Goal: Information Seeking & Learning: Find specific fact

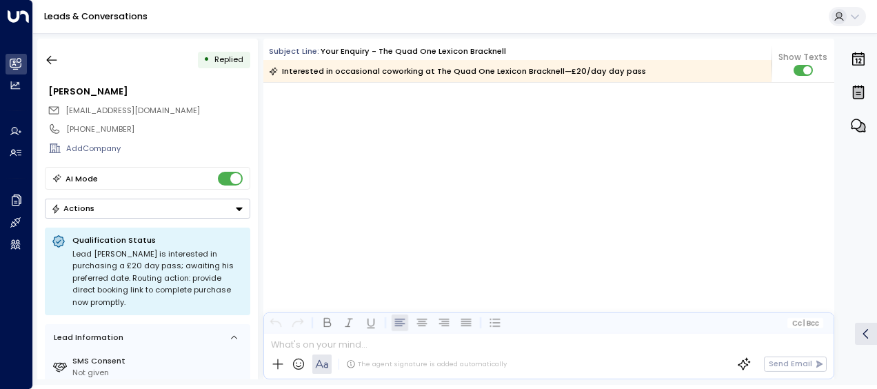
scroll to position [1454, 0]
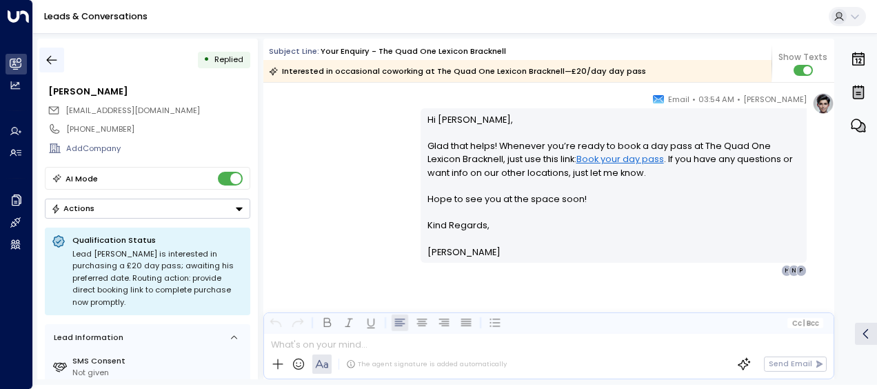
click at [50, 61] on icon "button" at bounding box center [52, 60] width 14 height 14
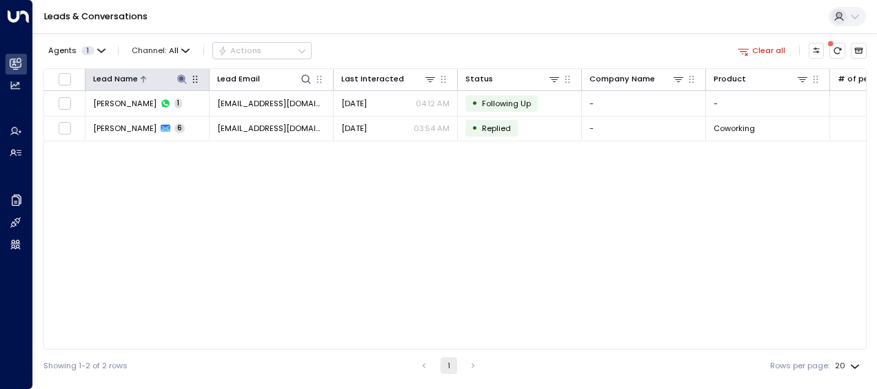
click at [180, 74] on icon at bounding box center [181, 79] width 11 height 11
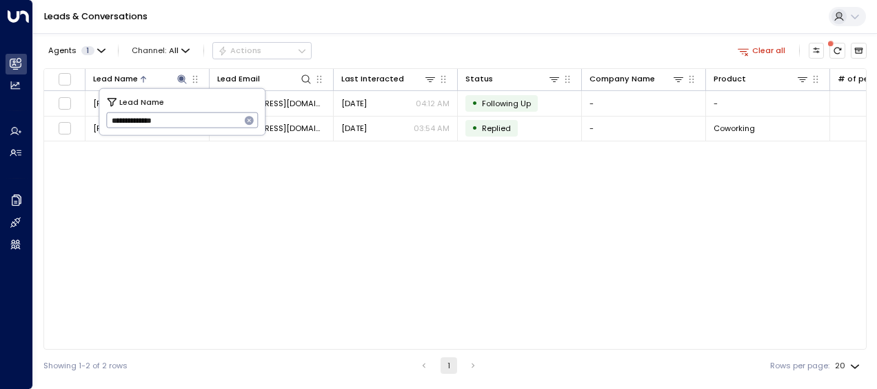
drag, startPoint x: 108, startPoint y: 116, endPoint x: 181, endPoint y: 125, distance: 73.5
click at [181, 125] on input "**********" at bounding box center [173, 120] width 134 height 23
type input "**********"
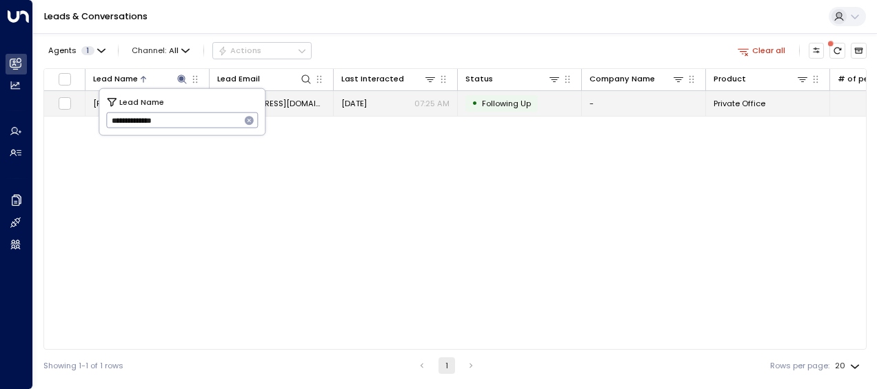
click at [296, 98] on span "[EMAIL_ADDRESS][DOMAIN_NAME]" at bounding box center [271, 103] width 108 height 11
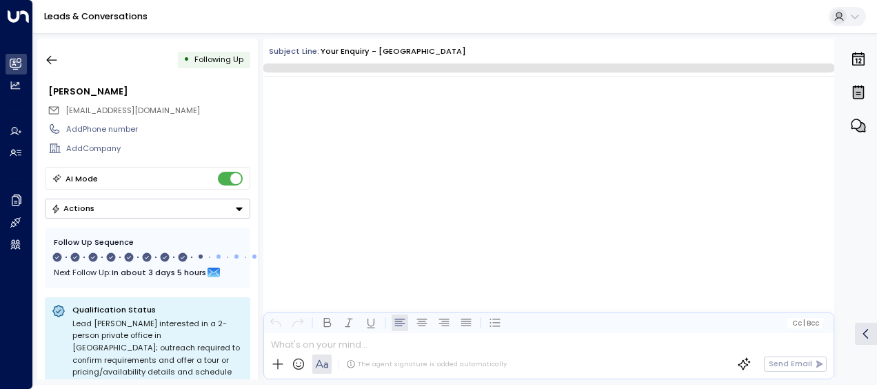
scroll to position [4335, 0]
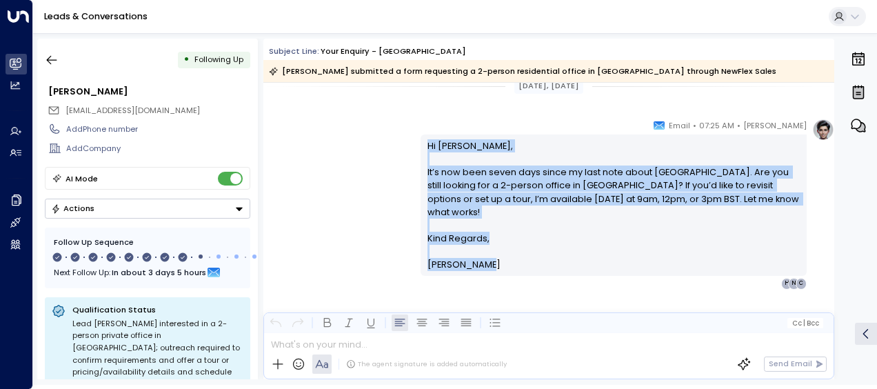
drag, startPoint x: 425, startPoint y: 143, endPoint x: 478, endPoint y: 253, distance: 122.4
click at [478, 253] on div "Hi [PERSON_NAME], It’s now been seven days since my last note about [GEOGRAPHIC…" at bounding box center [613, 205] width 373 height 132
drag, startPoint x: 478, startPoint y: 253, endPoint x: 451, endPoint y: 226, distance: 38.0
copy div "Hi [PERSON_NAME], It’s now been seven days since my last note about [GEOGRAPHIC…"
click at [51, 57] on icon "button" at bounding box center [52, 60] width 14 height 14
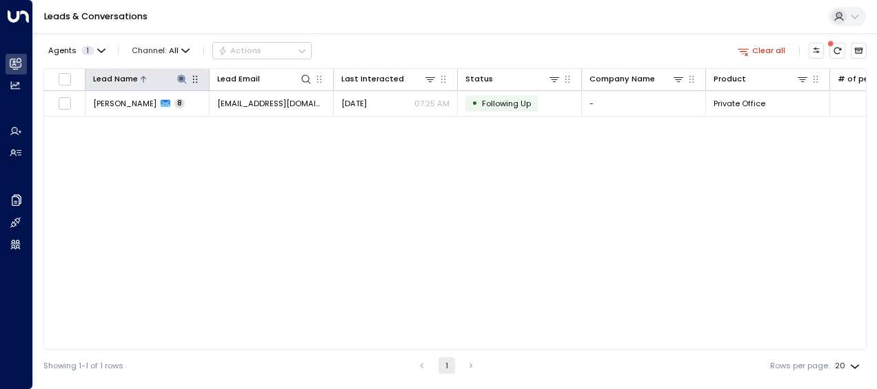
click at [184, 77] on icon at bounding box center [181, 78] width 9 height 9
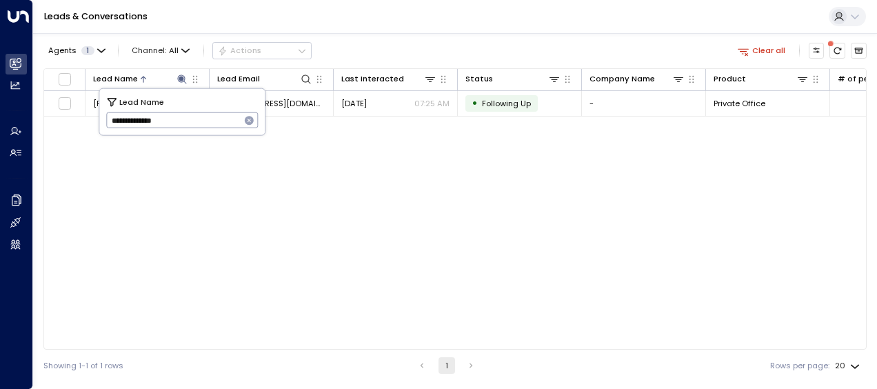
drag, startPoint x: 110, startPoint y: 116, endPoint x: 223, endPoint y: 120, distance: 113.1
click at [223, 120] on input "**********" at bounding box center [173, 120] width 134 height 23
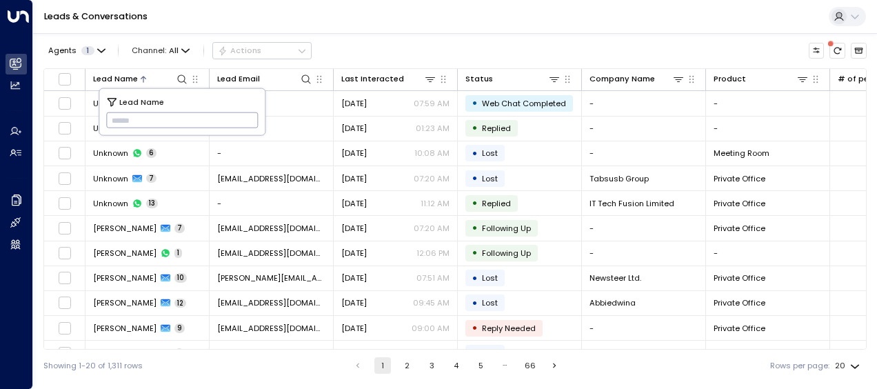
type input "**********"
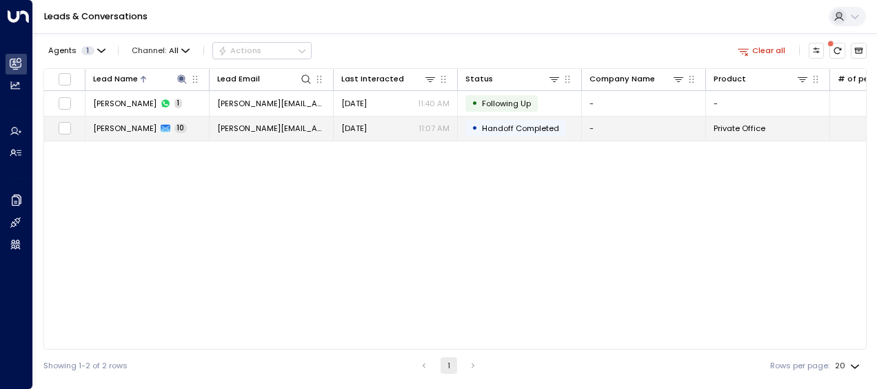
click at [363, 123] on span "[DATE]" at bounding box center [354, 128] width 26 height 11
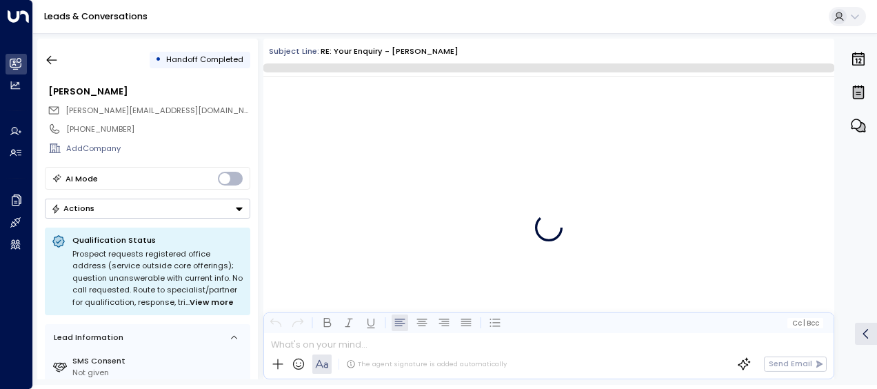
scroll to position [6408, 0]
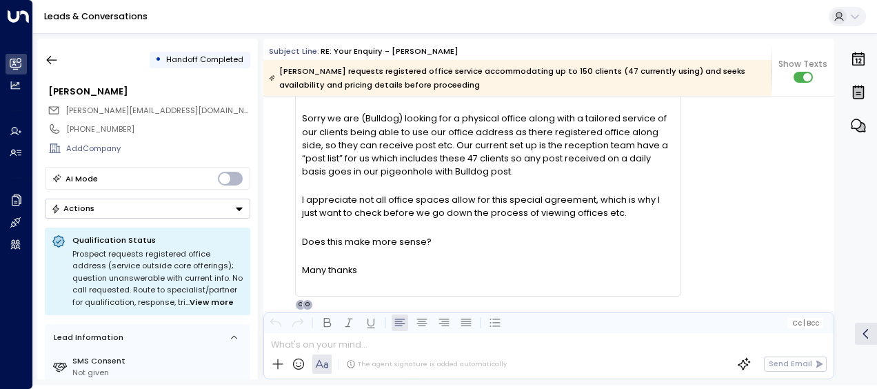
scroll to position [5009, 0]
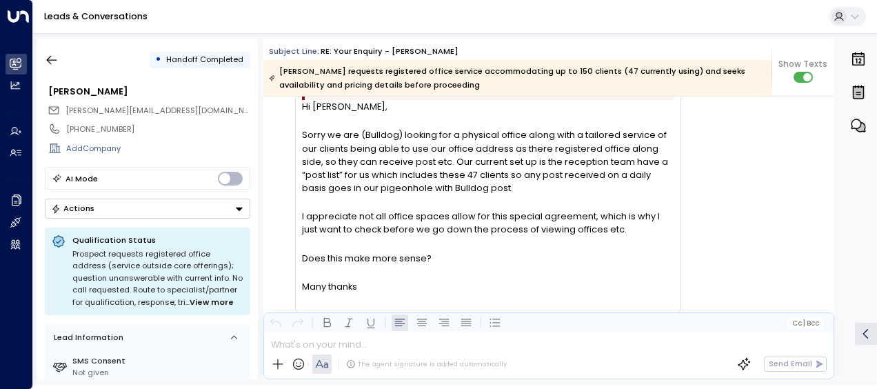
click at [266, 178] on div "NB [PERSON_NAME] • 08:13 AM • Email Attention: This message was sent from outsi…" at bounding box center [548, 185] width 571 height 284
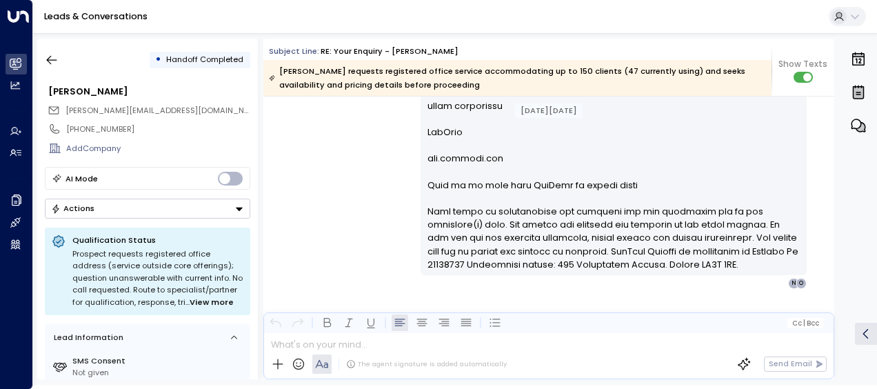
scroll to position [5940, 0]
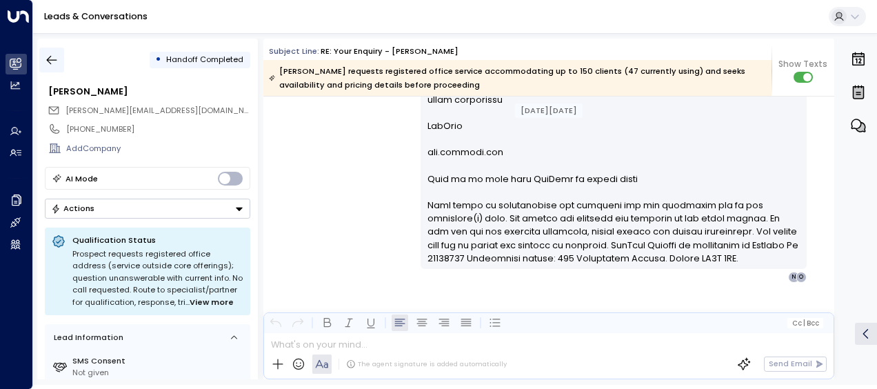
click at [57, 59] on icon "button" at bounding box center [52, 60] width 10 height 9
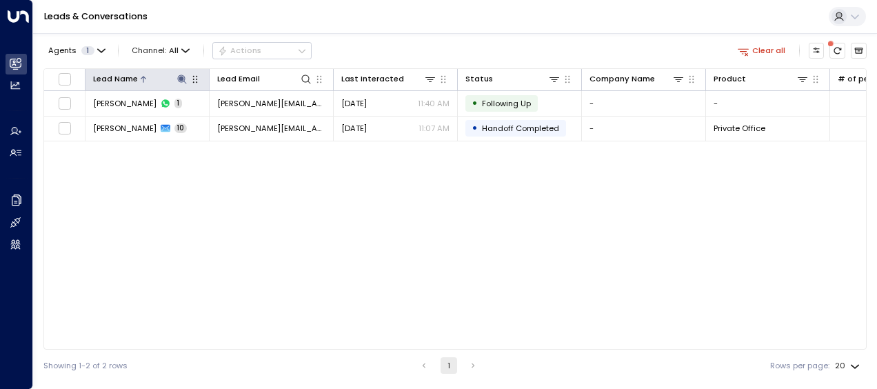
click at [181, 78] on icon at bounding box center [181, 78] width 9 height 9
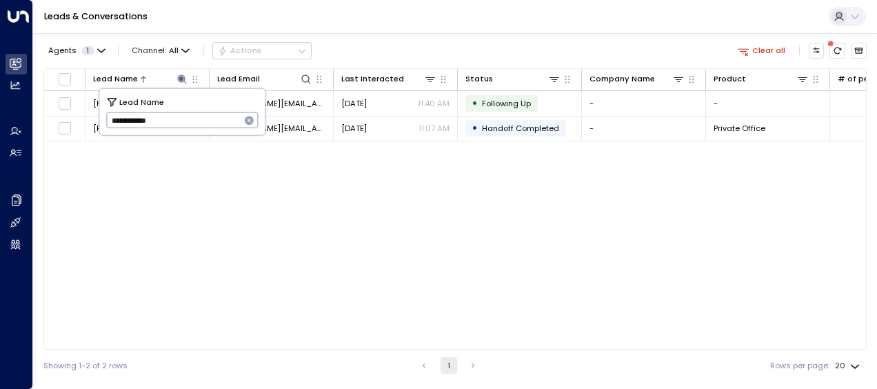
drag, startPoint x: 110, startPoint y: 119, endPoint x: 197, endPoint y: 121, distance: 87.6
click at [197, 121] on input "**********" at bounding box center [173, 120] width 134 height 23
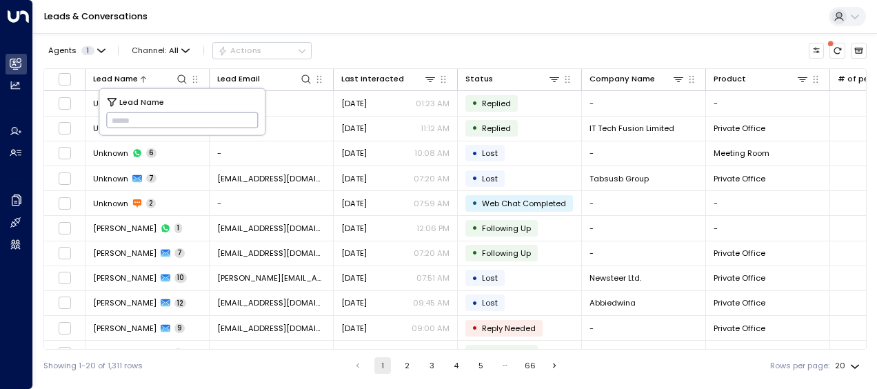
type input "**********"
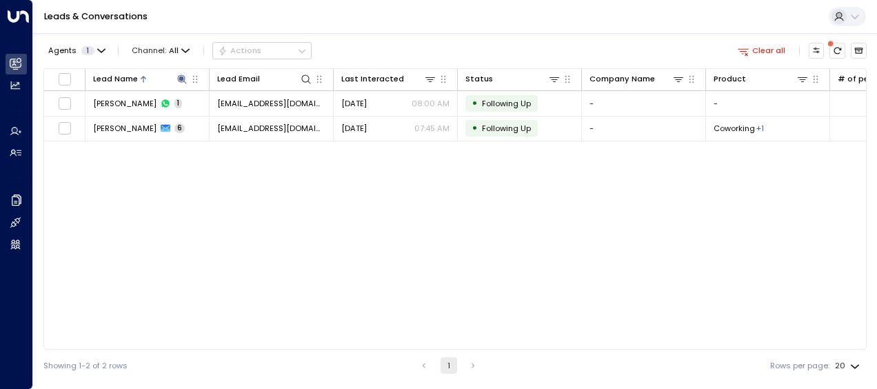
click at [159, 247] on div "Lead Name Lead Email Last Interacted Status Company Name Product # of people AI…" at bounding box center [454, 208] width 823 height 281
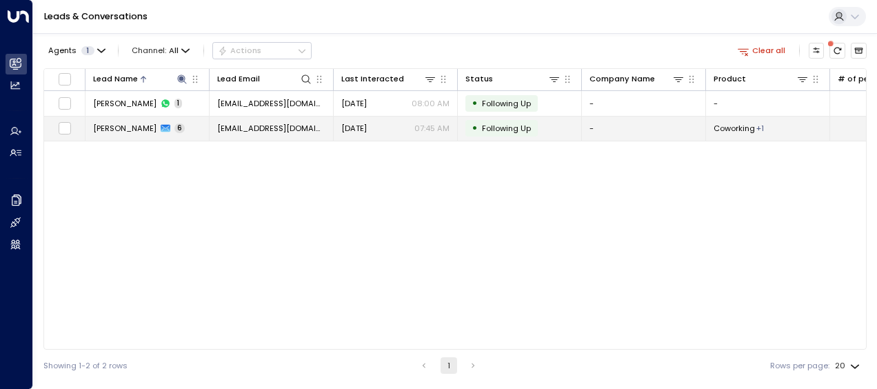
click at [354, 126] on span "[DATE]" at bounding box center [354, 128] width 26 height 11
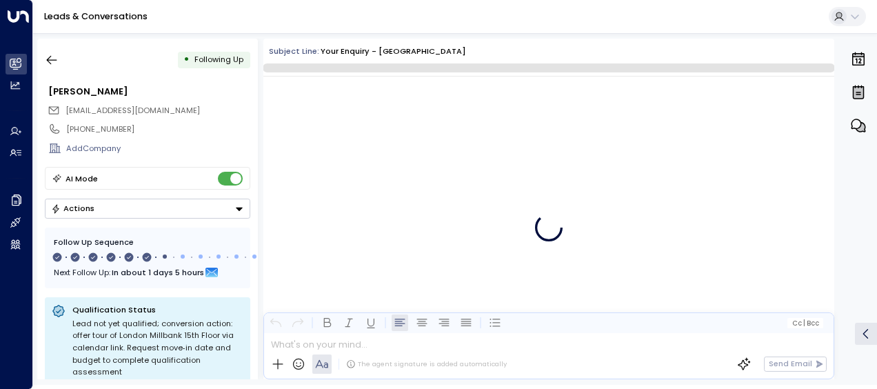
scroll to position [3073, 0]
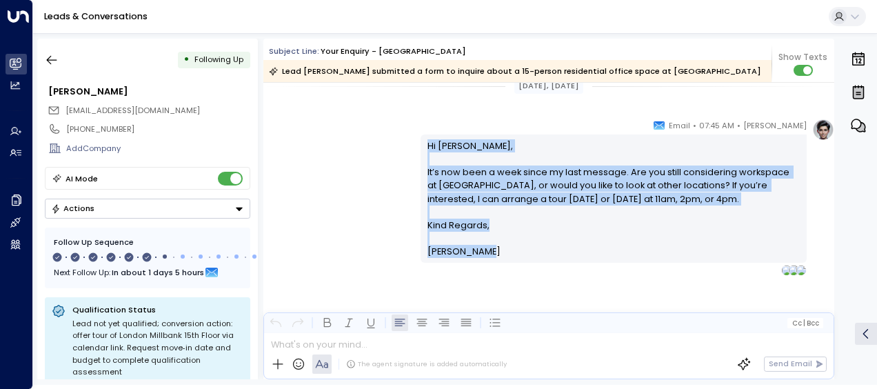
drag, startPoint x: 425, startPoint y: 142, endPoint x: 493, endPoint y: 267, distance: 143.1
click at [493, 267] on div "[PERSON_NAME] • 07:45 AM • Email Hi [PERSON_NAME], It’s now been a week since m…" at bounding box center [613, 197] width 386 height 157
drag, startPoint x: 493, startPoint y: 267, endPoint x: 455, endPoint y: 248, distance: 43.2
click at [455, 248] on span "[PERSON_NAME]" at bounding box center [463, 251] width 73 height 13
copy div "Hi [PERSON_NAME], It’s now been a week since my last message. Are you still con…"
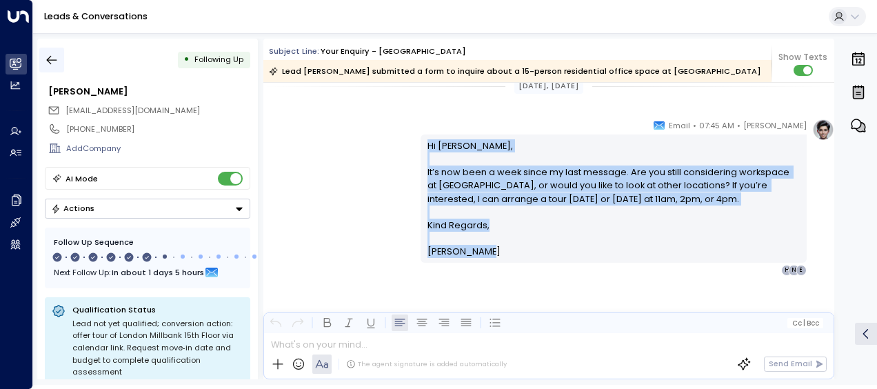
click at [56, 58] on icon "button" at bounding box center [52, 60] width 14 height 14
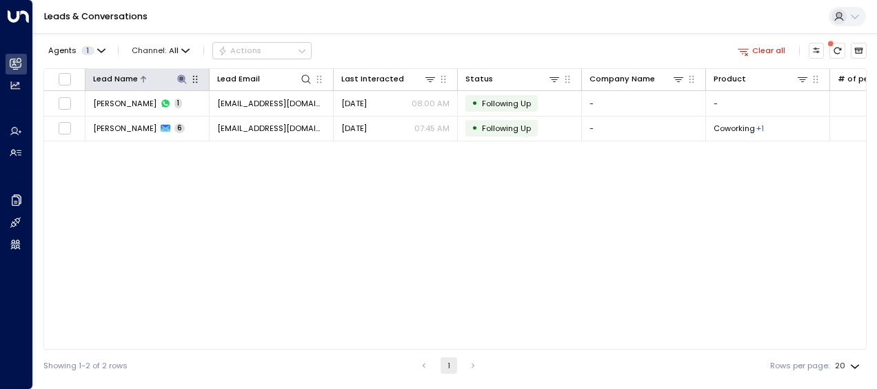
click at [181, 78] on icon at bounding box center [181, 78] width 9 height 9
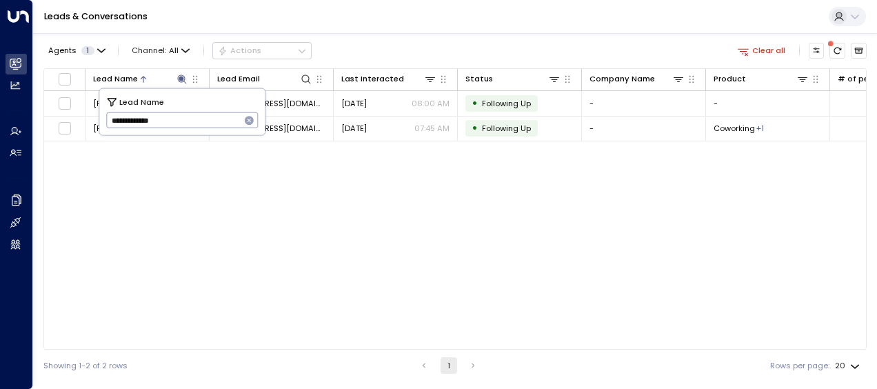
drag, startPoint x: 109, startPoint y: 121, endPoint x: 208, endPoint y: 130, distance: 99.7
click at [208, 130] on input "**********" at bounding box center [173, 120] width 134 height 23
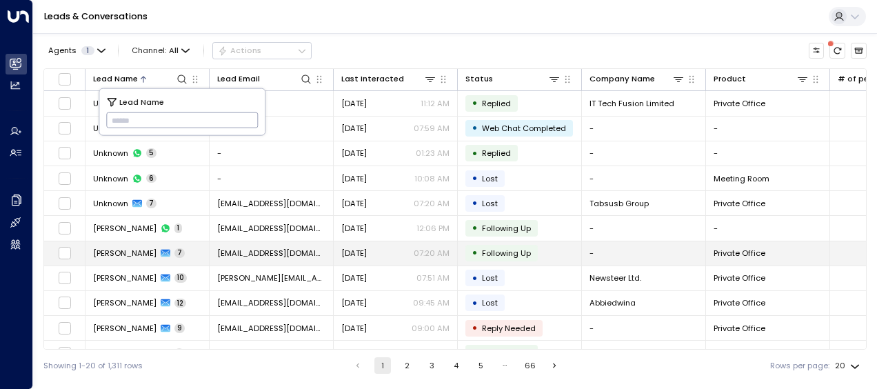
type input "**********"
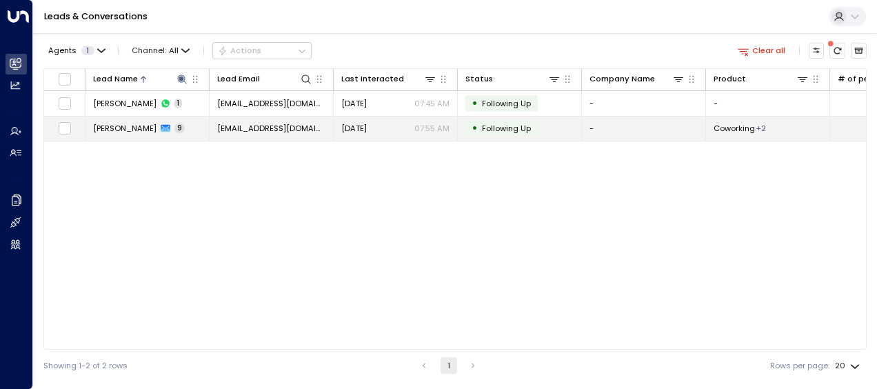
click at [297, 121] on td "[EMAIL_ADDRESS][DOMAIN_NAME]" at bounding box center [272, 128] width 124 height 24
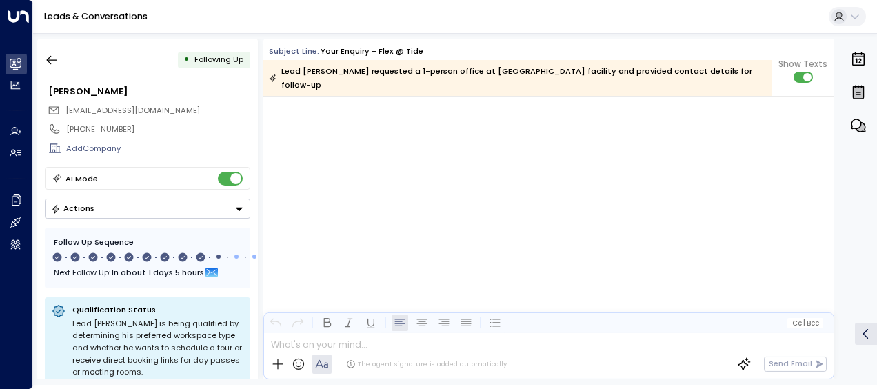
scroll to position [5363, 0]
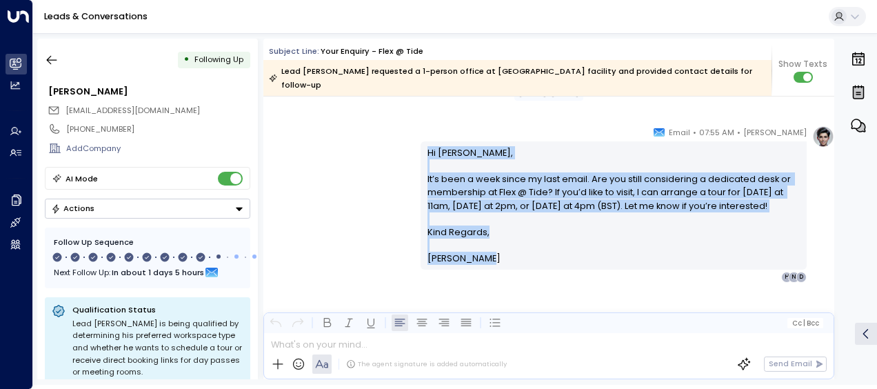
drag, startPoint x: 425, startPoint y: 136, endPoint x: 493, endPoint y: 251, distance: 133.6
click at [493, 251] on div "Hi [PERSON_NAME], It’s been a week since my last email. Are you still consideri…" at bounding box center [613, 205] width 386 height 128
drag, startPoint x: 493, startPoint y: 251, endPoint x: 453, endPoint y: 187, distance: 75.3
copy div "Hi [PERSON_NAME], It’s been a week since my last email. Are you still consideri…"
click at [50, 57] on icon "button" at bounding box center [52, 60] width 14 height 14
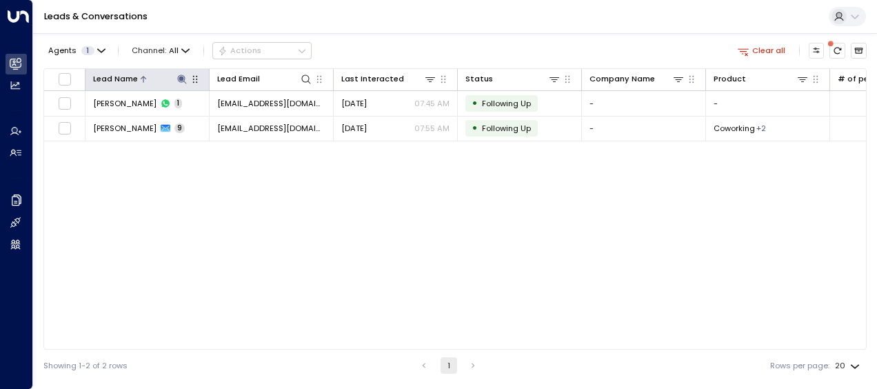
click at [181, 76] on icon at bounding box center [181, 79] width 11 height 11
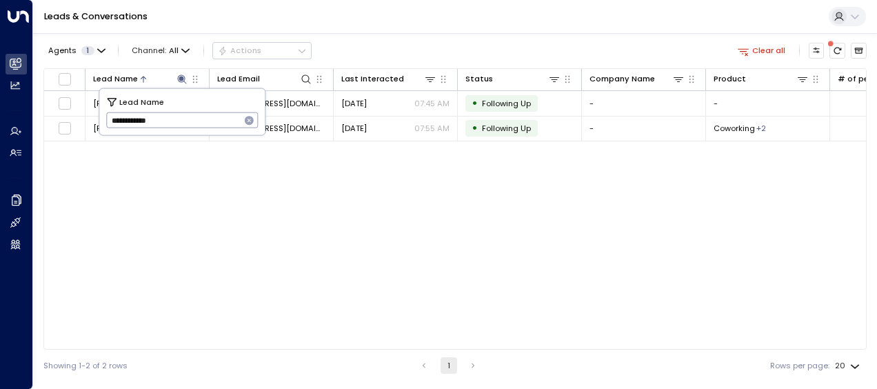
drag, startPoint x: 106, startPoint y: 124, endPoint x: 220, endPoint y: 126, distance: 113.7
click at [220, 126] on input "**********" at bounding box center [173, 120] width 134 height 23
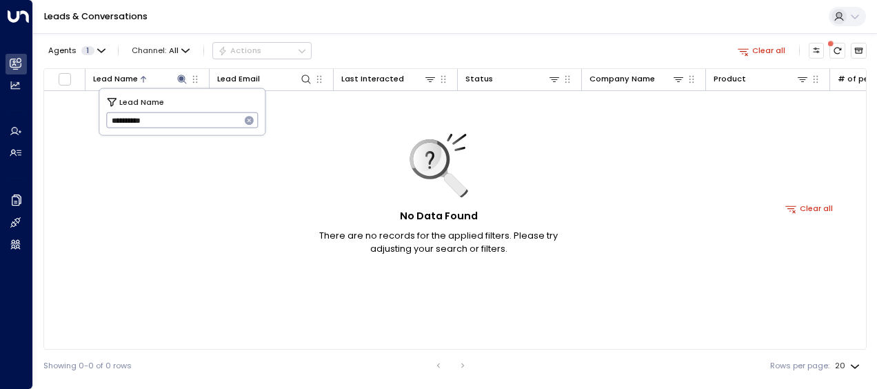
type input "**********"
drag, startPoint x: 107, startPoint y: 116, endPoint x: 245, endPoint y: 109, distance: 138.7
click at [245, 109] on div "**********" at bounding box center [181, 112] width 165 height 46
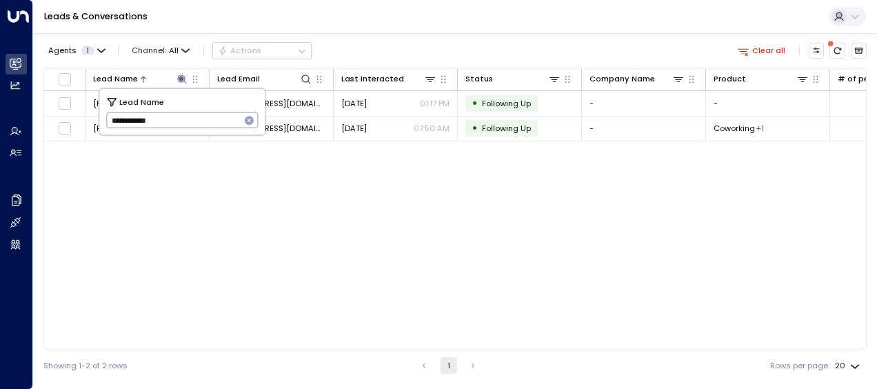
type input "**********"
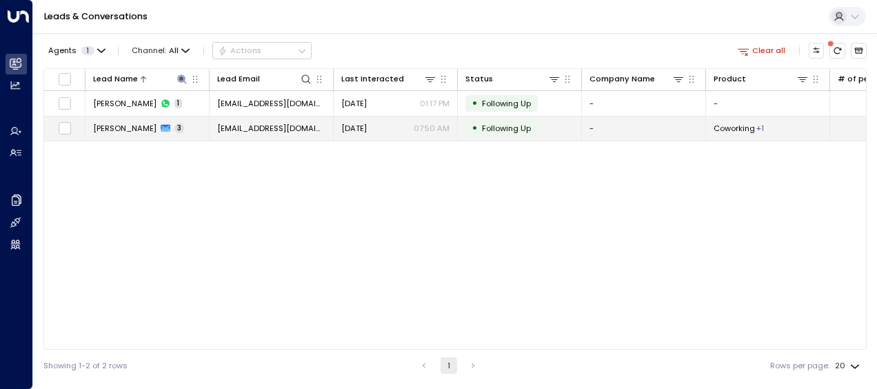
click at [295, 129] on span "[EMAIL_ADDRESS][DOMAIN_NAME]" at bounding box center [271, 128] width 108 height 11
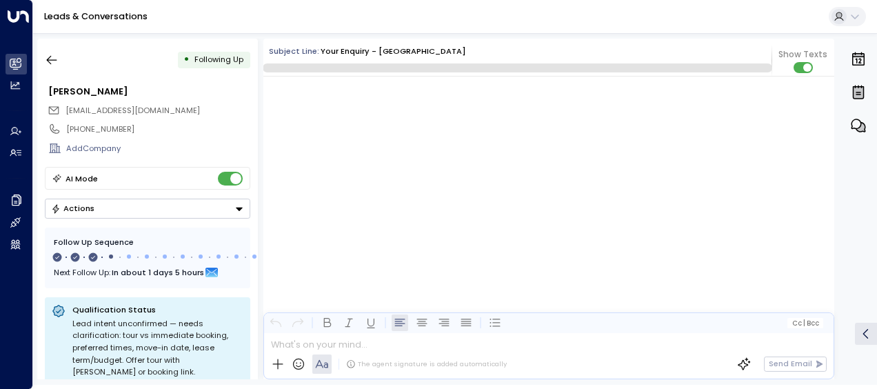
scroll to position [1269, 0]
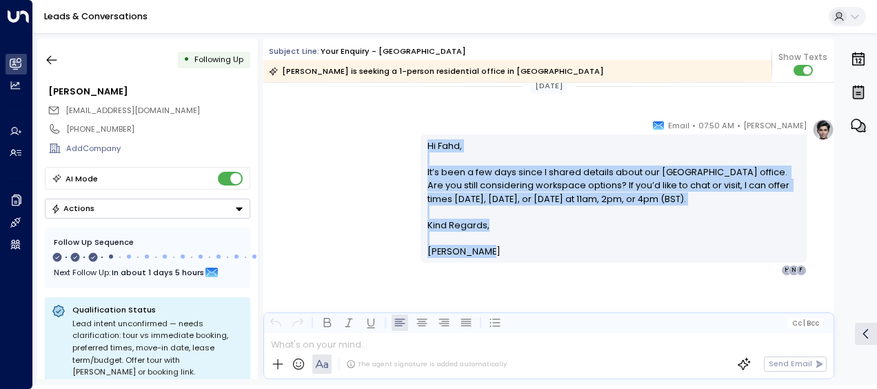
drag, startPoint x: 425, startPoint y: 143, endPoint x: 491, endPoint y: 252, distance: 126.8
click at [491, 252] on div "Hi Fahd, It’s been a few days since I shared details about our [GEOGRAPHIC_DATA…" at bounding box center [613, 198] width 373 height 119
drag, startPoint x: 491, startPoint y: 252, endPoint x: 437, endPoint y: 175, distance: 93.5
copy div "Hi Fahd, It’s been a few days since I shared details about our [GEOGRAPHIC_DATA…"
click at [51, 59] on icon "button" at bounding box center [52, 60] width 14 height 14
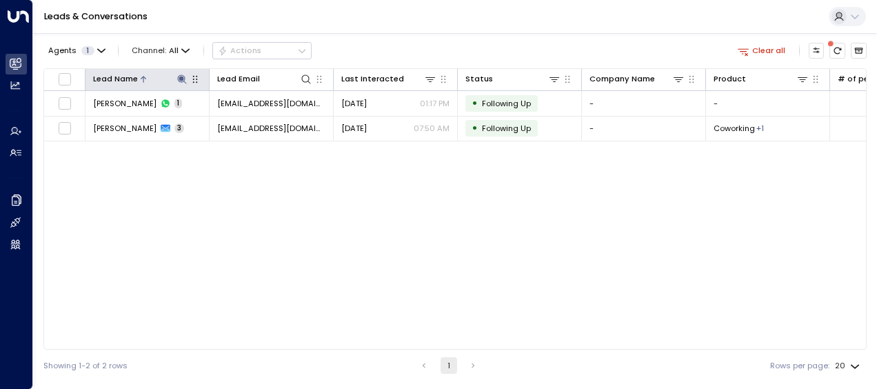
click at [182, 74] on icon at bounding box center [181, 79] width 11 height 11
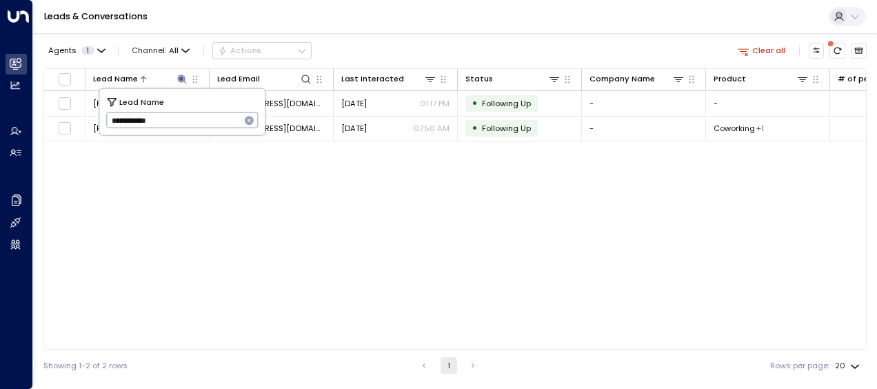
drag, startPoint x: 153, startPoint y: 117, endPoint x: 192, endPoint y: 120, distance: 38.7
click at [192, 120] on input "**********" at bounding box center [173, 120] width 134 height 23
type input "**********"
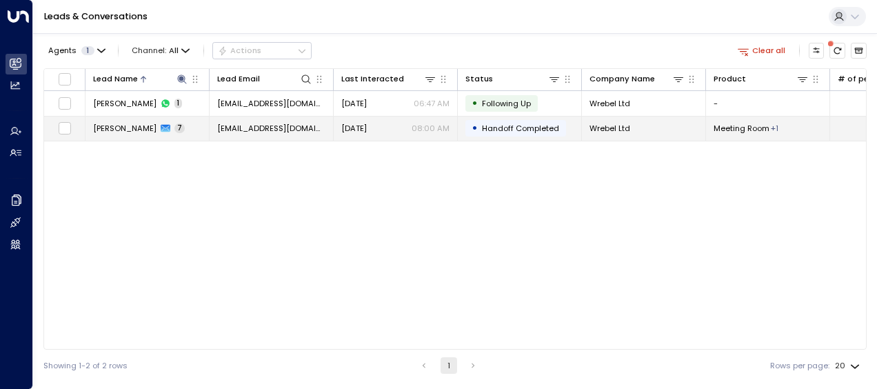
click at [294, 124] on span "[EMAIL_ADDRESS][DOMAIN_NAME]" at bounding box center [271, 128] width 108 height 11
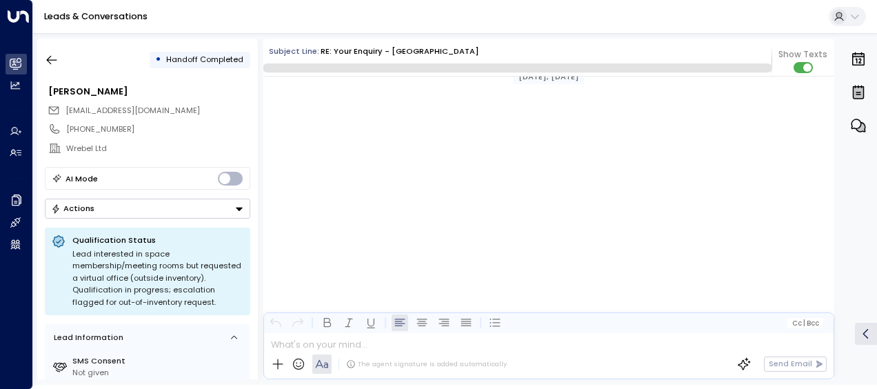
scroll to position [3418, 0]
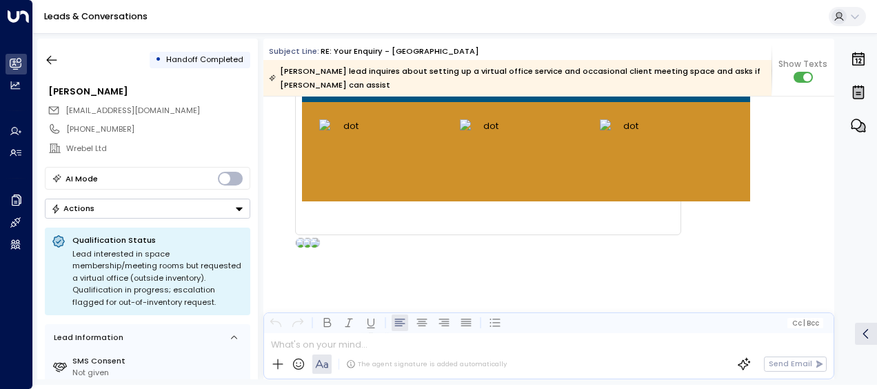
drag, startPoint x: 275, startPoint y: 194, endPoint x: 358, endPoint y: 284, distance: 122.4
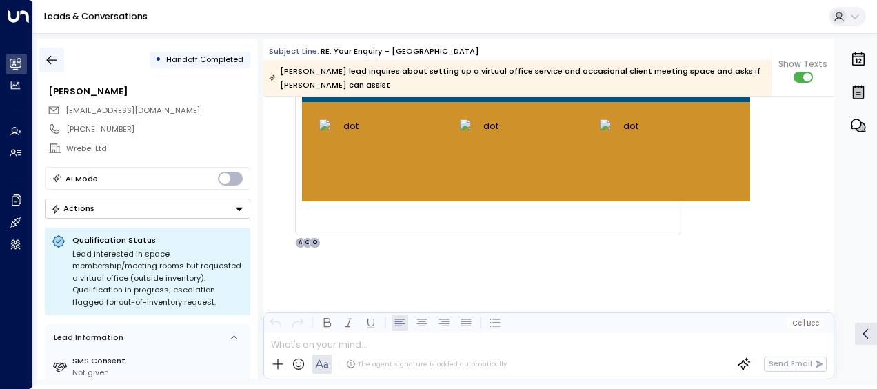
click at [51, 58] on icon "button" at bounding box center [52, 60] width 14 height 14
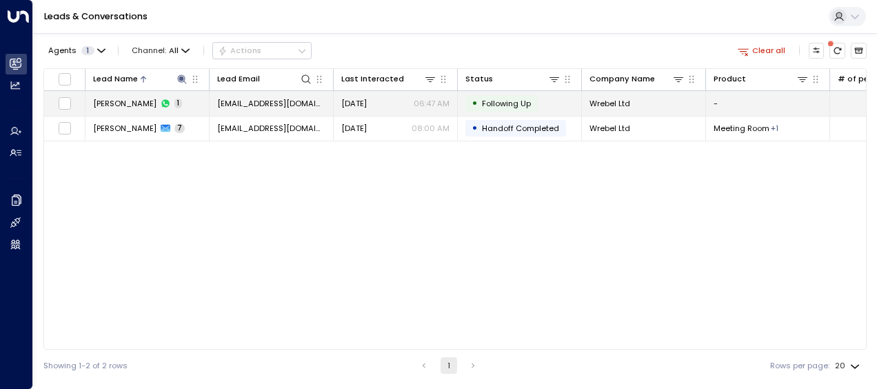
click at [292, 102] on span "[EMAIL_ADDRESS][DOMAIN_NAME]" at bounding box center [271, 103] width 108 height 11
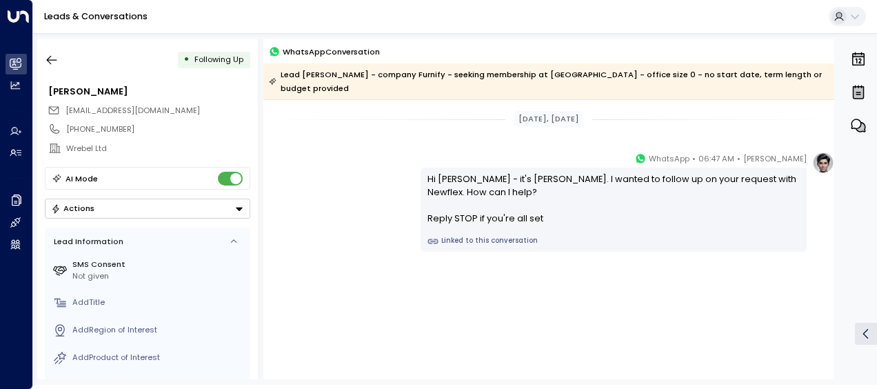
click at [325, 159] on div "[PERSON_NAME] • 06:47 AM • WhatsApp Hi [PERSON_NAME] - it's [PERSON_NAME]. I wa…" at bounding box center [548, 202] width 571 height 100
click at [51, 61] on icon "button" at bounding box center [52, 60] width 14 height 14
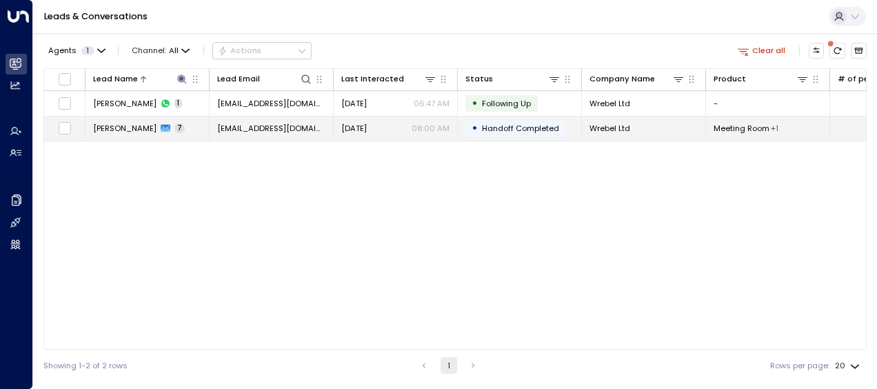
click at [229, 129] on span "[EMAIL_ADDRESS][DOMAIN_NAME]" at bounding box center [271, 128] width 108 height 11
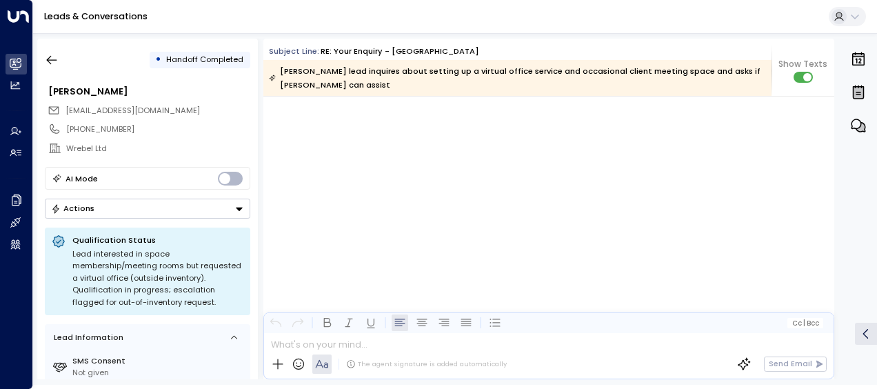
scroll to position [3762, 0]
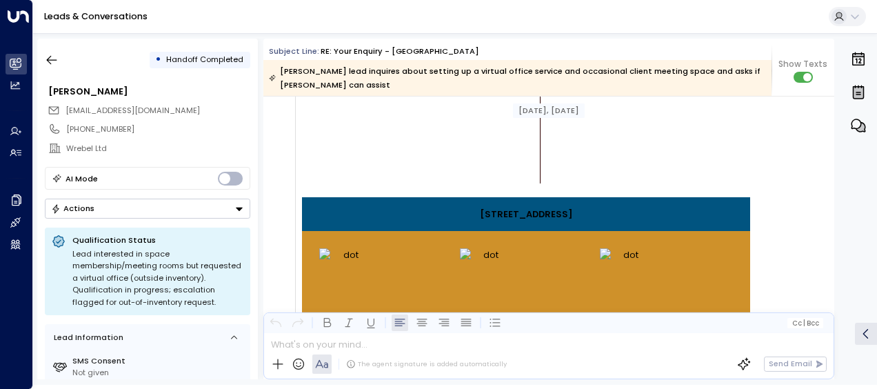
scroll to position [2885, 0]
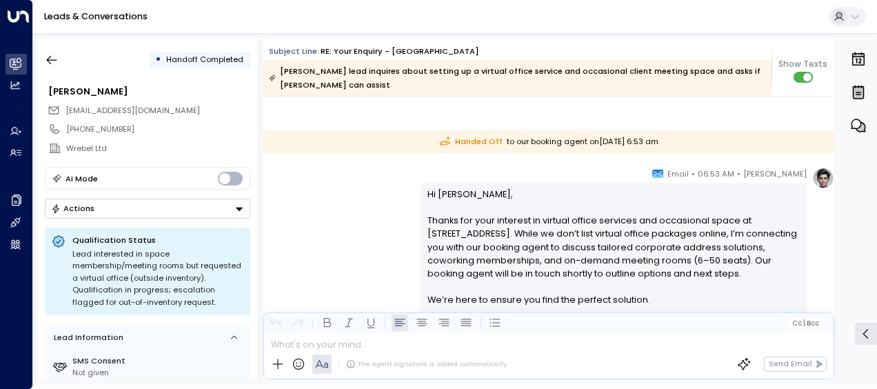
click at [791, 180] on div "[PERSON_NAME] • 06:53 AM • Email Hi [PERSON_NAME], Thanks for your interest in …" at bounding box center [613, 285] width 386 height 236
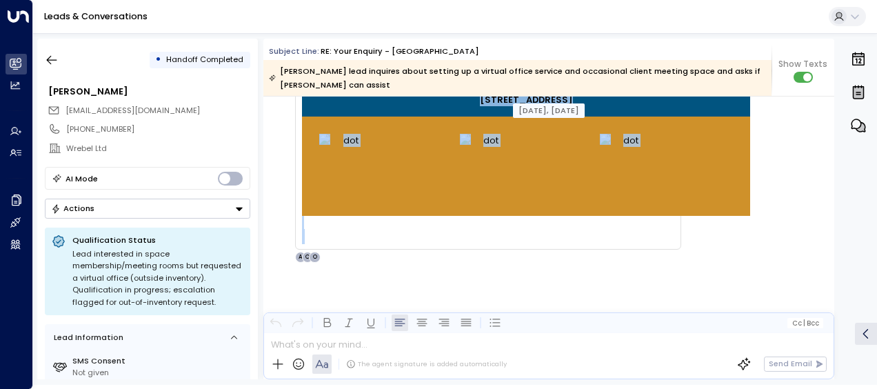
scroll to position [3796, 0]
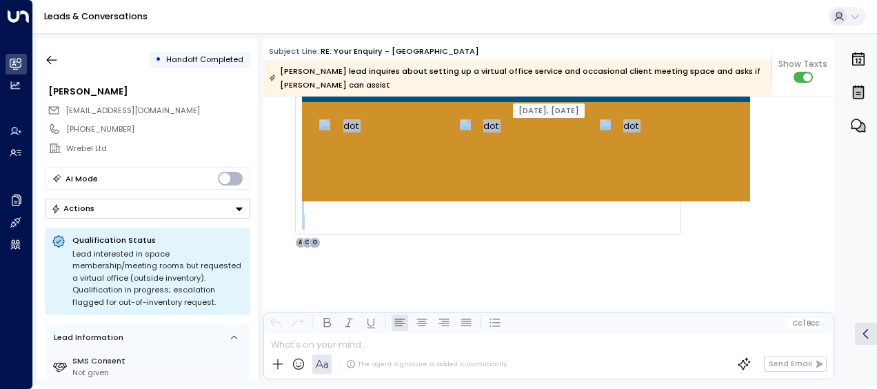
drag, startPoint x: 424, startPoint y: 190, endPoint x: 510, endPoint y: 387, distance: 214.5
click at [510, 385] on html "Overview Leads & Conversations Leads & Conversations Analytics Analytics Agents…" at bounding box center [438, 192] width 877 height 385
drag, startPoint x: 510, startPoint y: 387, endPoint x: 425, endPoint y: 248, distance: 162.8
copy div "Lo Ipsumdo, Sitame con adip elitsedd ei tempori utlabo etdolore mag aliquaenim …"
click at [52, 59] on icon "button" at bounding box center [52, 60] width 10 height 9
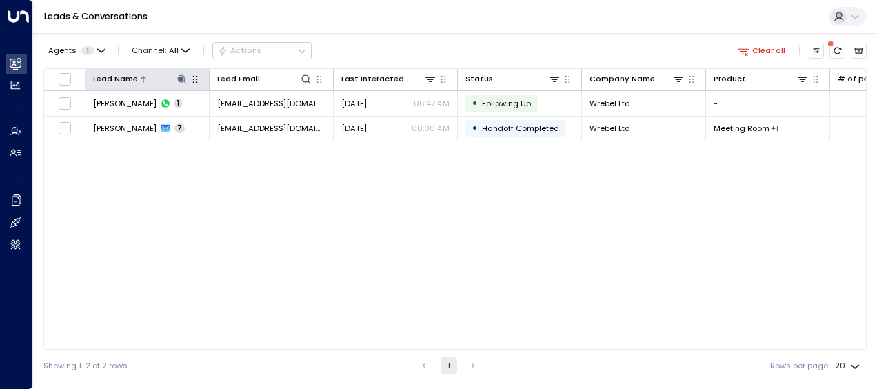
click at [181, 79] on icon at bounding box center [181, 78] width 9 height 9
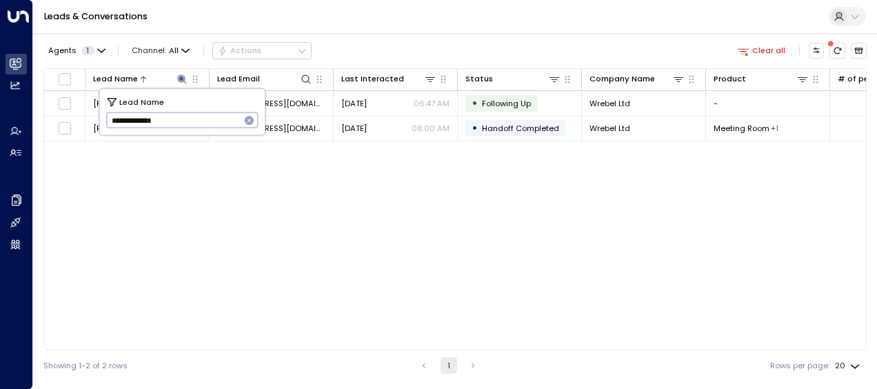
drag, startPoint x: 110, startPoint y: 121, endPoint x: 194, endPoint y: 130, distance: 84.5
click at [194, 130] on input "**********" at bounding box center [173, 120] width 134 height 23
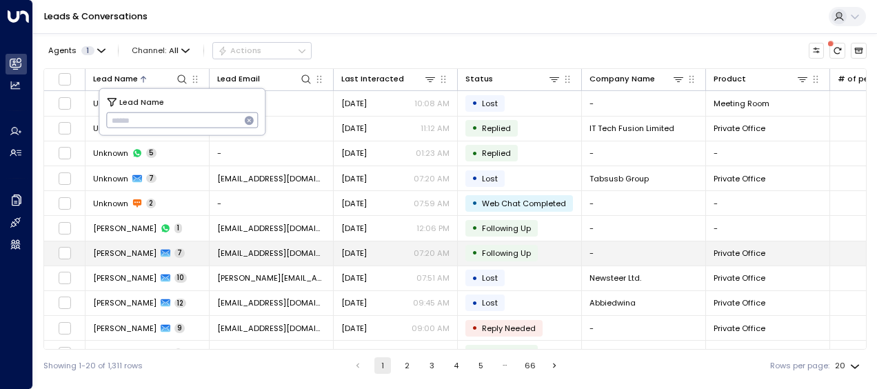
type input "*******"
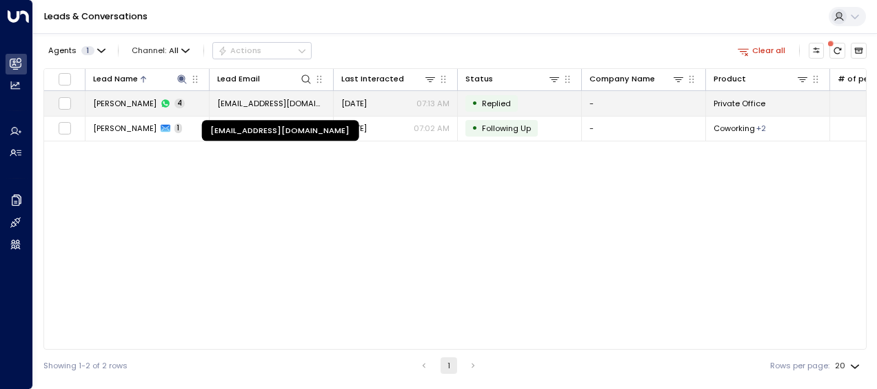
click at [298, 100] on span "[EMAIL_ADDRESS][DOMAIN_NAME]" at bounding box center [271, 103] width 108 height 11
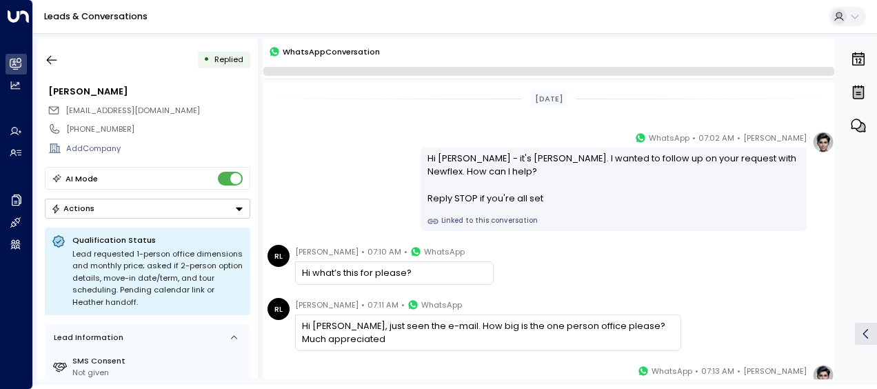
scroll to position [186, 0]
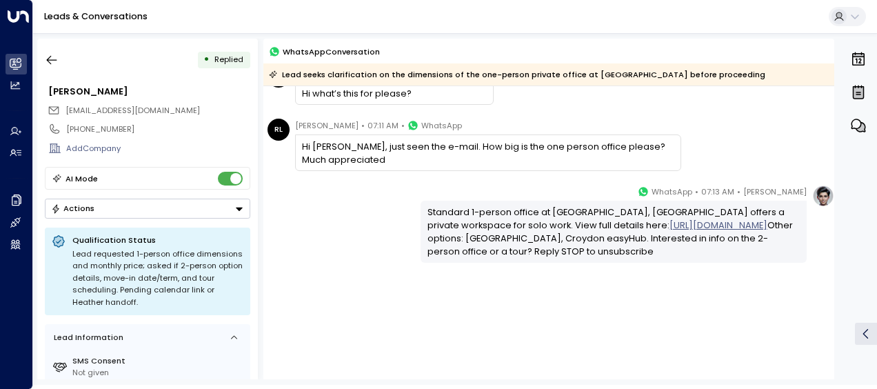
click at [310, 215] on div "[PERSON_NAME] • 07:13 AM • WhatsApp Standard 1-person office at [GEOGRAPHIC_DAT…" at bounding box center [548, 224] width 571 height 78
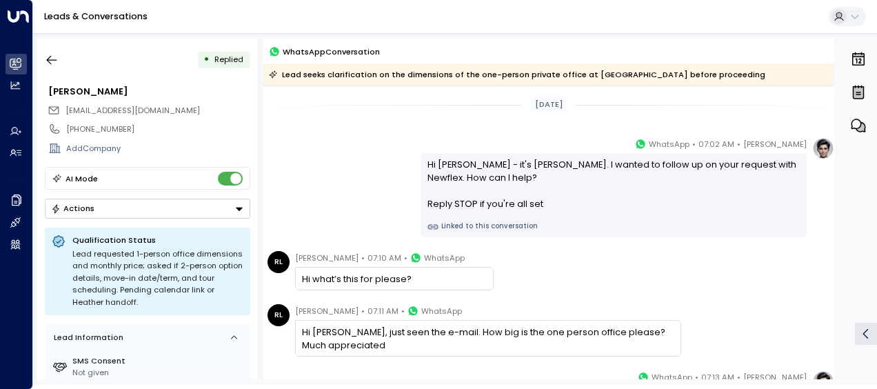
scroll to position [0, 0]
click at [310, 215] on div "[PERSON_NAME] • 07:02 AM • WhatsApp Hi [PERSON_NAME] - it's [PERSON_NAME]. I wa…" at bounding box center [548, 188] width 571 height 100
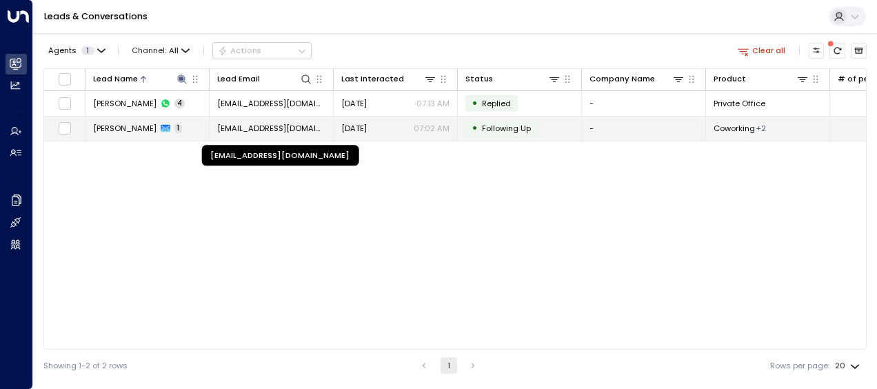
click at [262, 127] on span "[EMAIL_ADDRESS][DOMAIN_NAME]" at bounding box center [271, 128] width 108 height 11
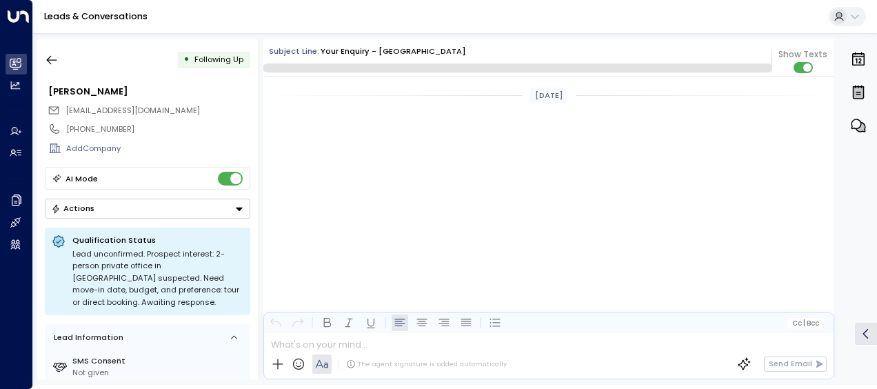
scroll to position [940, 0]
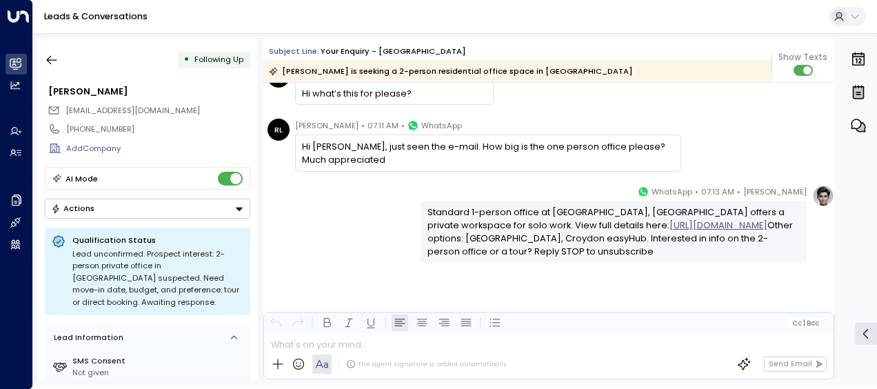
click at [316, 210] on div "[PERSON_NAME] • 07:13 AM • WhatsApp Standard 1-person office at [GEOGRAPHIC_DAT…" at bounding box center [548, 224] width 571 height 78
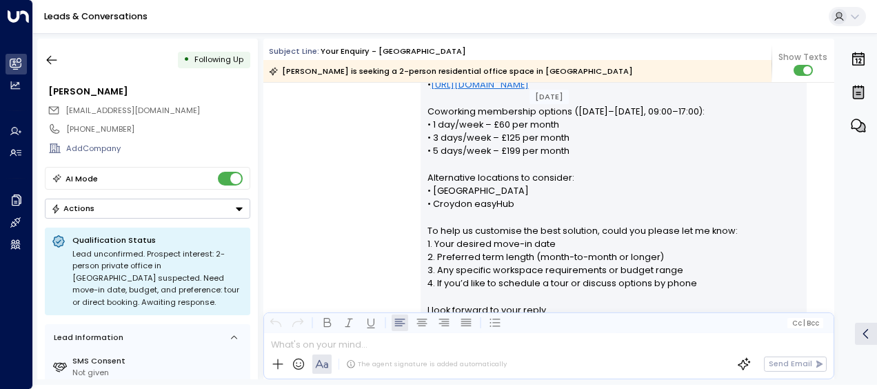
click at [316, 210] on div "[PERSON_NAME] • 06:57 AM • Email Hi [PERSON_NAME], Thank you for your interest …" at bounding box center [548, 163] width 571 height 448
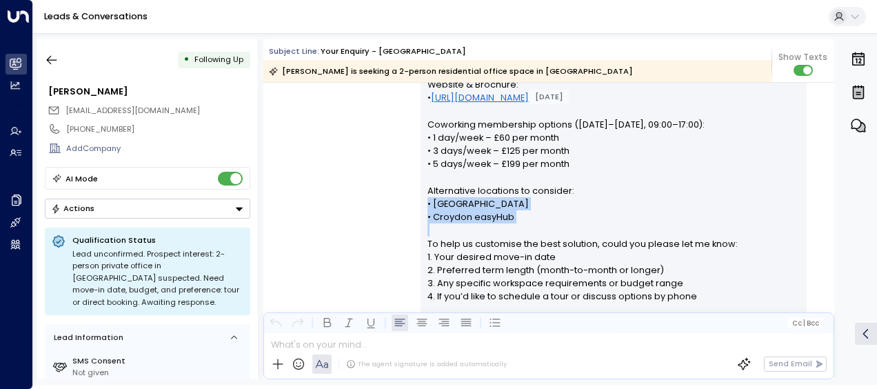
scroll to position [361, 0]
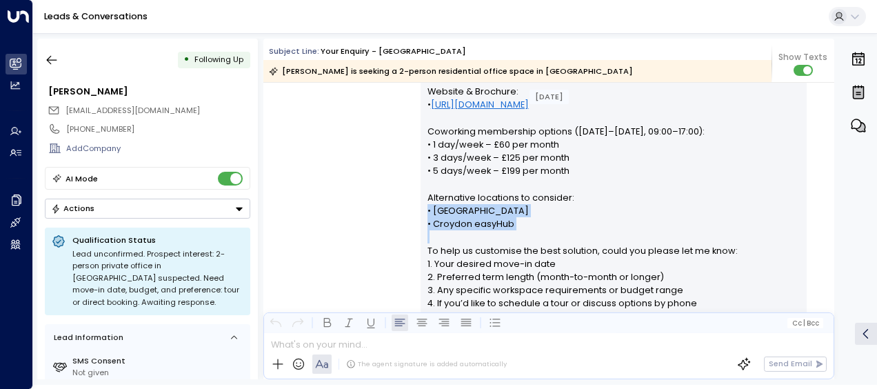
click at [316, 210] on div "[PERSON_NAME] • 06:57 AM • Email Hi [PERSON_NAME], Thank you for your interest …" at bounding box center [548, 183] width 571 height 448
drag, startPoint x: 316, startPoint y: 210, endPoint x: 338, endPoint y: 219, distance: 24.1
click at [338, 219] on div "[PERSON_NAME] • 06:57 AM • Email Hi [PERSON_NAME], Thank you for your interest …" at bounding box center [548, 183] width 571 height 448
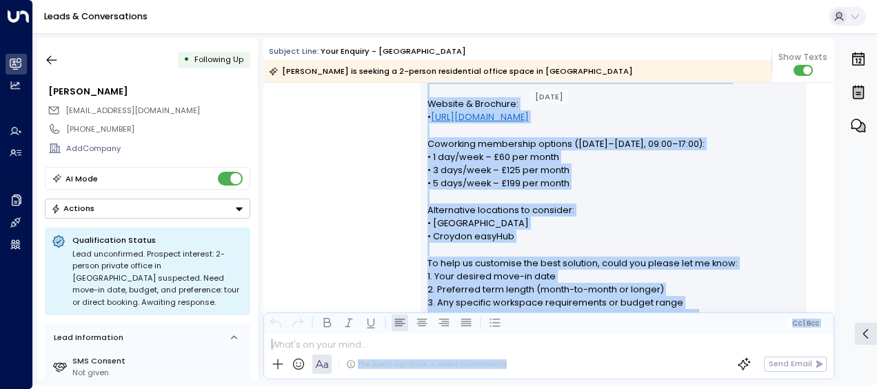
scroll to position [364, 0]
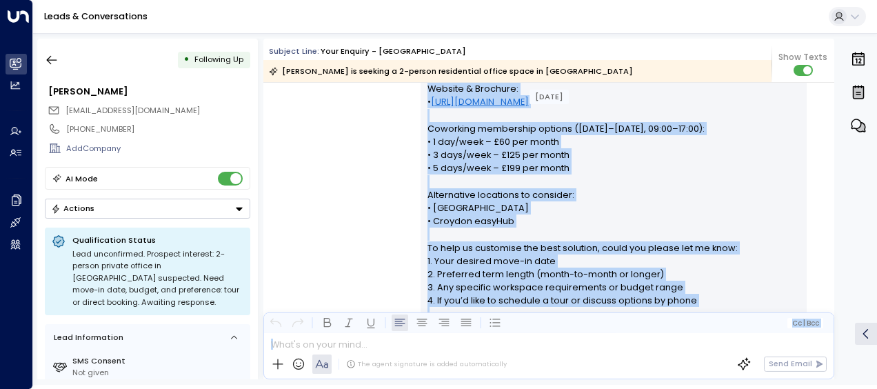
drag, startPoint x: 426, startPoint y: 146, endPoint x: 522, endPoint y: 358, distance: 232.9
click at [522, 358] on div "Subject Line: Your enquiry - [PERSON_NAME] is seeking a 2-person residential of…" at bounding box center [548, 209] width 571 height 340
drag, startPoint x: 522, startPoint y: 358, endPoint x: 491, endPoint y: 264, distance: 99.2
copy div "Lo Ips, Dolor sit ame cons adipisci el Seddo Eiusm, 79–54 Temporin Utla Etdolo,…"
click at [359, 168] on div "[PERSON_NAME] • 06:57 AM • Email Hi [PERSON_NAME], Thank you for your interest …" at bounding box center [548, 180] width 571 height 448
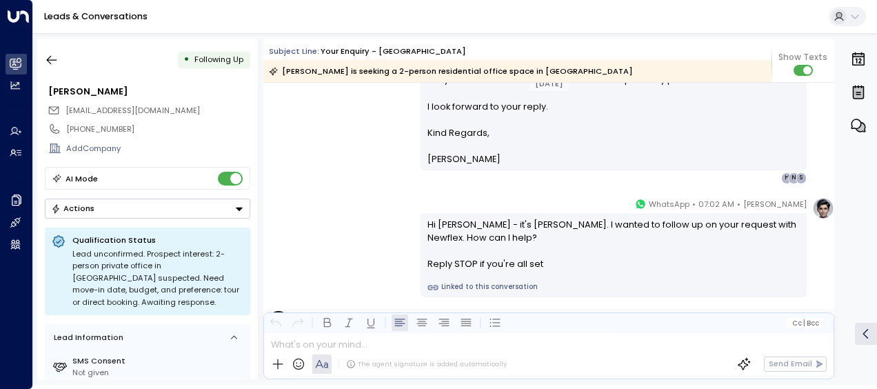
scroll to position [612, 0]
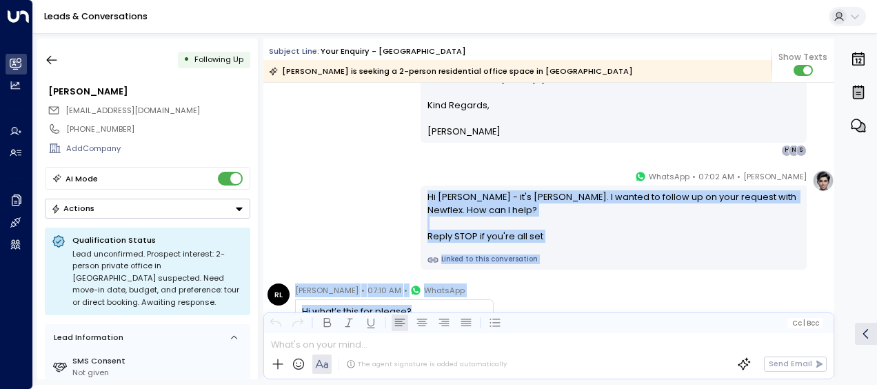
drag, startPoint x: 425, startPoint y: 194, endPoint x: 447, endPoint y: 303, distance: 110.6
click at [447, 303] on div "[DATE] Trigger Email • • 06:55 AM • Email Contact Name [PERSON_NAME] Contact Em…" at bounding box center [548, 37] width 571 height 1133
drag, startPoint x: 447, startPoint y: 303, endPoint x: 405, endPoint y: 303, distance: 42.0
click at [405, 303] on div "Hi what’s this for please?" at bounding box center [394, 310] width 198 height 23
copy div "Hi [PERSON_NAME] - it's [PERSON_NAME]. I wanted to follow up on your request wi…"
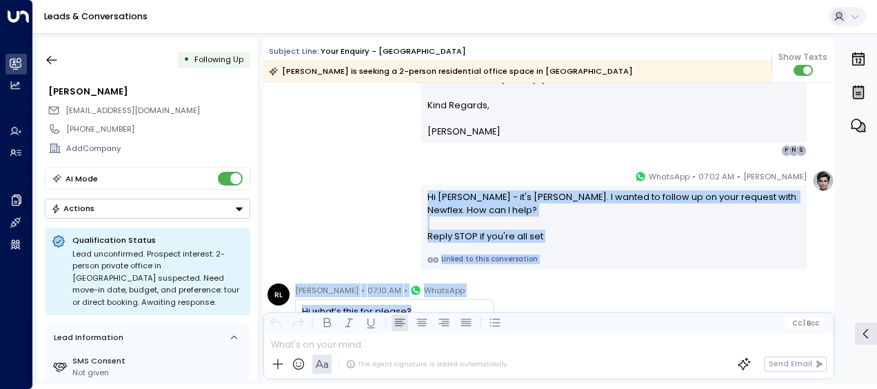
click at [327, 176] on div "[PERSON_NAME] • 07:02 AM • WhatsApp Hi [PERSON_NAME] - it's [PERSON_NAME]. I wa…" at bounding box center [548, 220] width 571 height 100
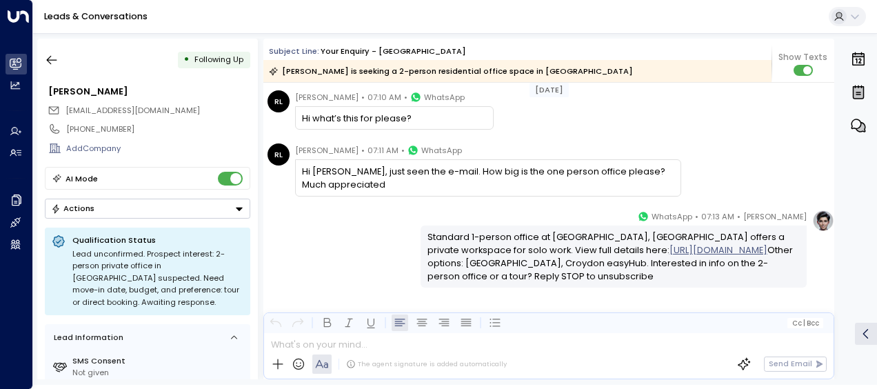
scroll to position [833, 0]
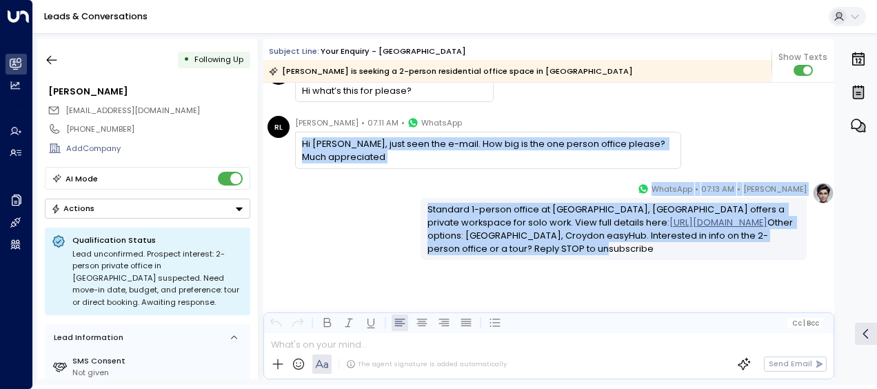
drag, startPoint x: 302, startPoint y: 140, endPoint x: 487, endPoint y: 272, distance: 227.4
drag, startPoint x: 487, startPoint y: 272, endPoint x: 458, endPoint y: 243, distance: 41.4
click at [458, 243] on div "Standard 1-person office at [GEOGRAPHIC_DATA], [GEOGRAPHIC_DATA] offers a priva…" at bounding box center [613, 229] width 373 height 53
copy div "Hi [PERSON_NAME], just seen the e-mail. How big is the one person office please…"
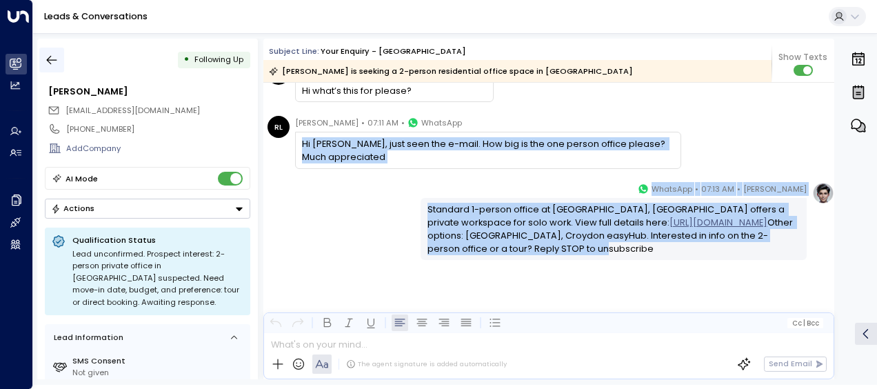
click at [49, 59] on icon "button" at bounding box center [52, 60] width 14 height 14
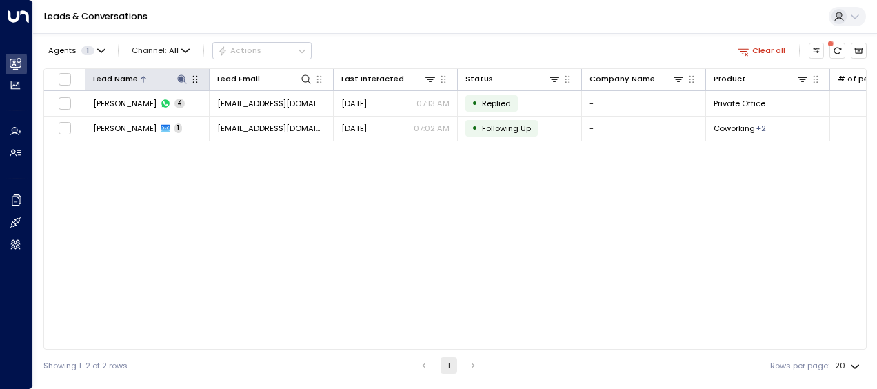
click at [181, 77] on icon at bounding box center [181, 78] width 9 height 9
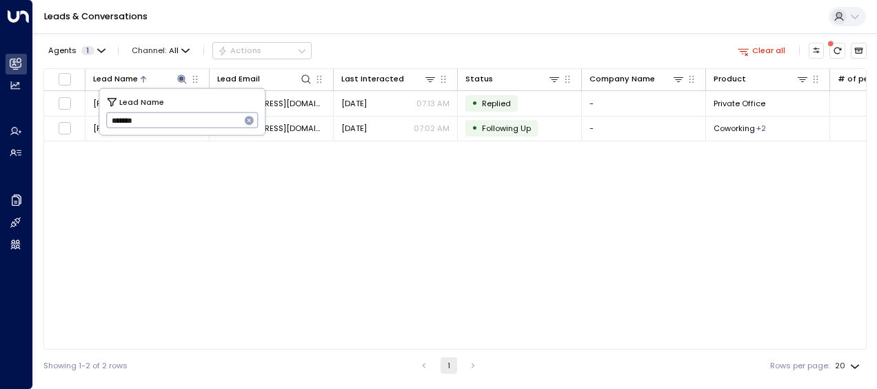
drag, startPoint x: 109, startPoint y: 117, endPoint x: 162, endPoint y: 117, distance: 53.1
click at [162, 117] on input "*******" at bounding box center [173, 120] width 134 height 23
click at [162, 117] on input "text" at bounding box center [182, 120] width 152 height 23
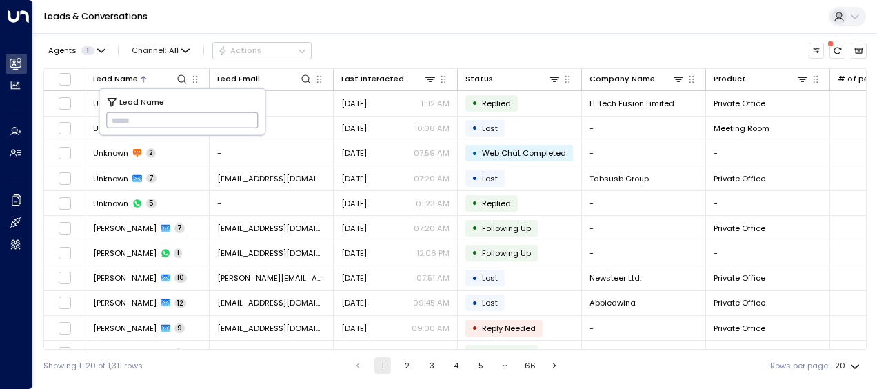
click at [113, 121] on input "text" at bounding box center [182, 120] width 152 height 23
type input "**********"
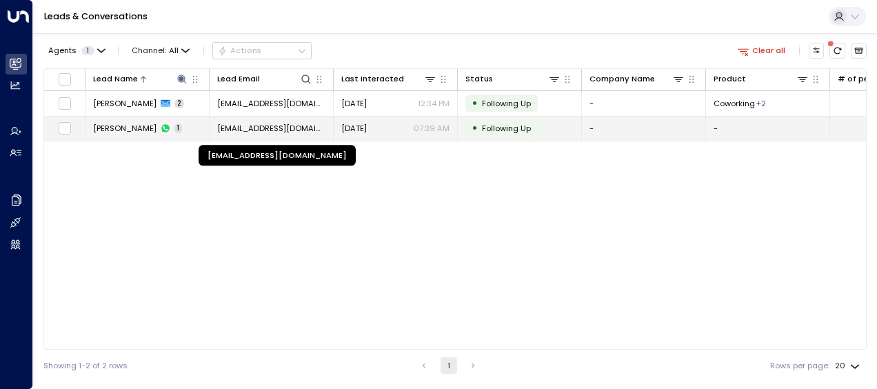
click at [299, 128] on span "[EMAIL_ADDRESS][DOMAIN_NAME]" at bounding box center [271, 128] width 108 height 11
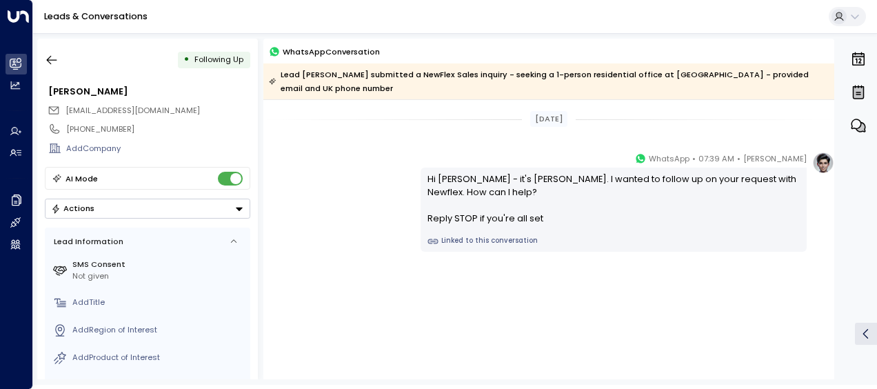
click at [299, 128] on div "[DATE]" at bounding box center [548, 119] width 571 height 38
click at [52, 58] on icon "button" at bounding box center [52, 60] width 14 height 14
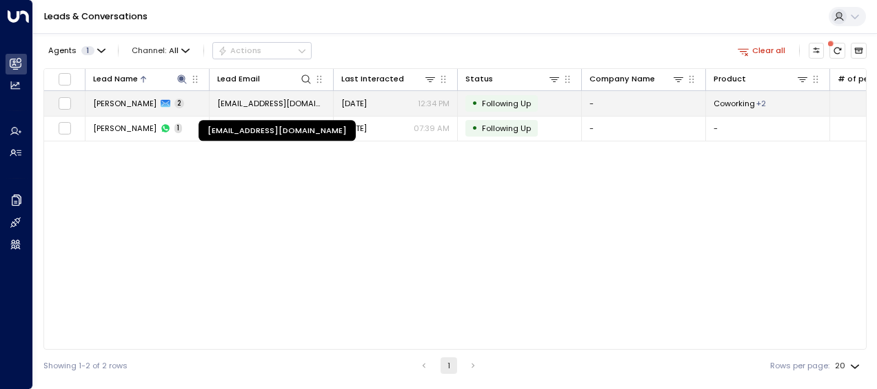
click at [263, 99] on span "[EMAIL_ADDRESS][DOMAIN_NAME]" at bounding box center [271, 103] width 108 height 11
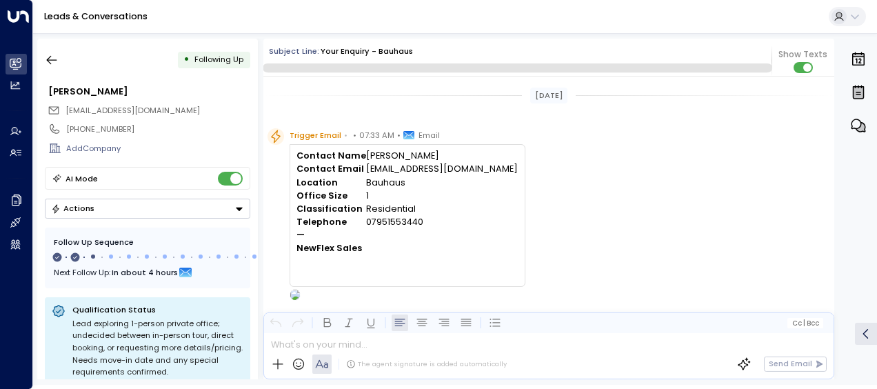
scroll to position [637, 0]
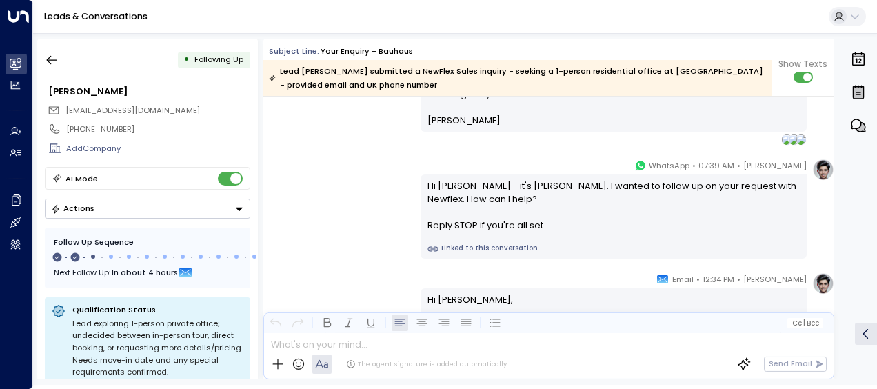
click at [316, 164] on div "[PERSON_NAME] • 07:39 AM • WhatsApp Hi [PERSON_NAME] - it's [PERSON_NAME]. I wa…" at bounding box center [548, 209] width 571 height 100
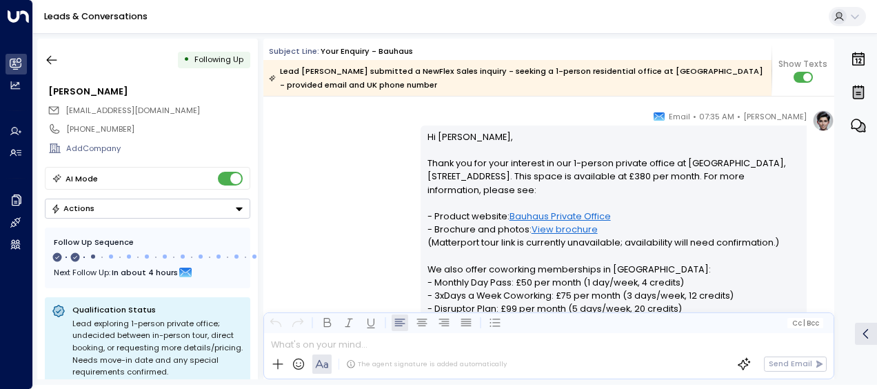
scroll to position [223, 0]
drag, startPoint x: 428, startPoint y: 130, endPoint x: 442, endPoint y: 170, distance: 41.9
click at [442, 170] on p "Hi [PERSON_NAME], Thank you for your interest in our 1-person private office at…" at bounding box center [613, 316] width 373 height 370
drag, startPoint x: 442, startPoint y: 170, endPoint x: 336, endPoint y: 162, distance: 106.4
click at [336, 162] on div "[PERSON_NAME] • 07:35 AM • Email Hi [PERSON_NAME], Thank you for your interest …" at bounding box center [548, 334] width 571 height 448
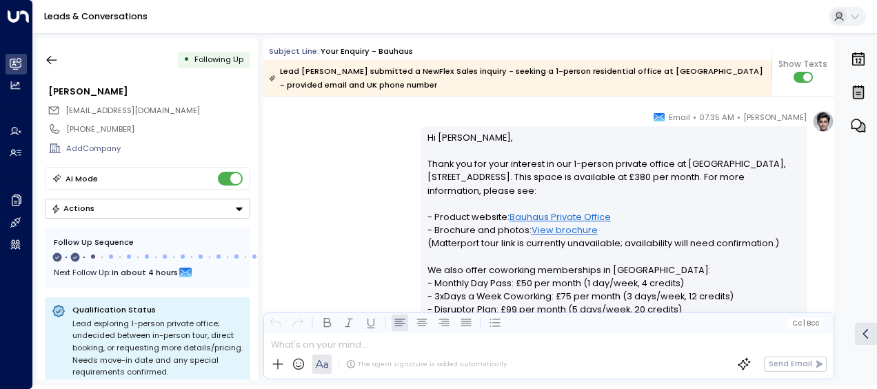
click at [376, 132] on div "[PERSON_NAME] • 07:35 AM • Email Hi [PERSON_NAME], Thank you for your interest …" at bounding box center [548, 334] width 571 height 448
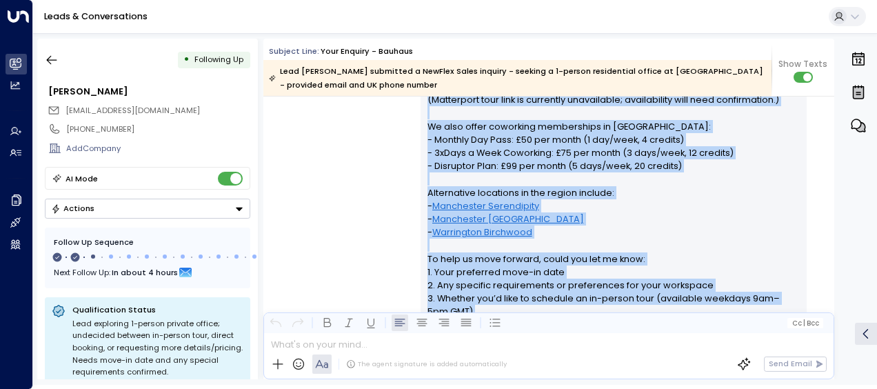
scroll to position [450, 0]
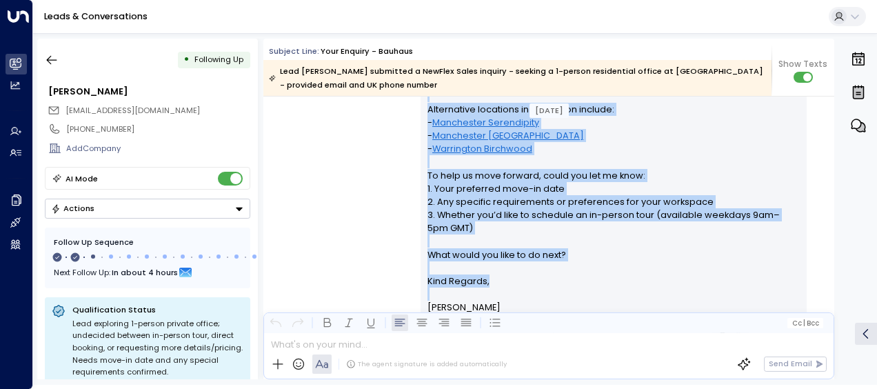
drag, startPoint x: 425, startPoint y: 138, endPoint x: 523, endPoint y: 294, distance: 184.9
click at [523, 294] on div "Hi [PERSON_NAME], Thank you for your interest in our 1-person private office at…" at bounding box center [613, 109] width 373 height 410
drag, startPoint x: 523, startPoint y: 294, endPoint x: 462, endPoint y: 234, distance: 85.3
copy div "Hi [PERSON_NAME], Thank you for your interest in our 1-person private office at…"
click at [334, 240] on div "[PERSON_NAME] • 07:35 AM • Email Hi [PERSON_NAME], Thank you for your interest …" at bounding box center [548, 108] width 571 height 448
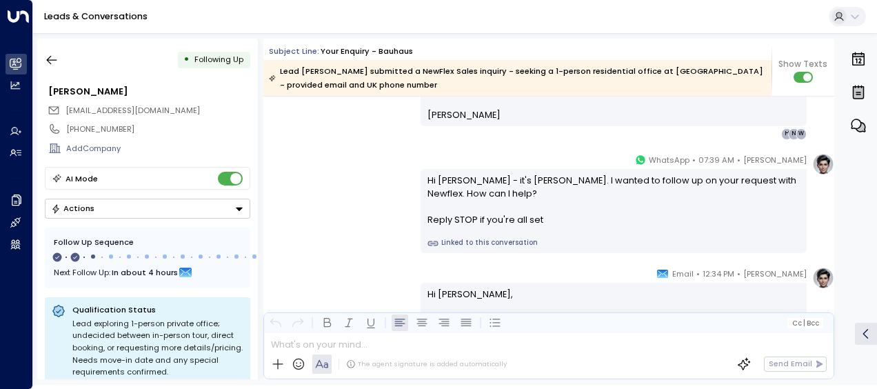
scroll to position [643, 0]
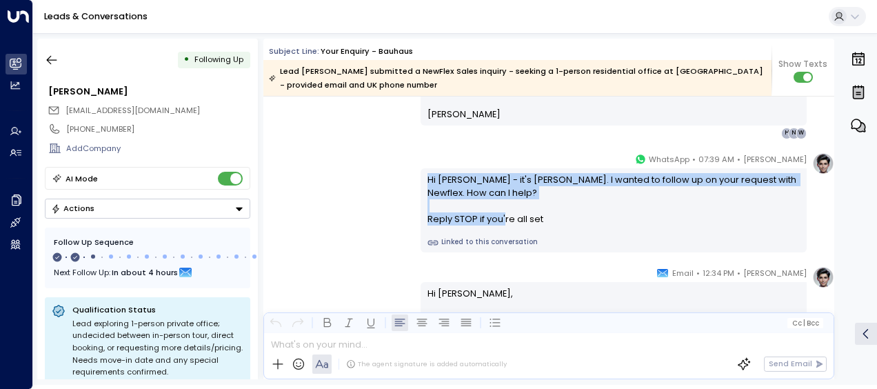
drag, startPoint x: 425, startPoint y: 179, endPoint x: 551, endPoint y: 226, distance: 134.6
click at [551, 226] on div "Hi [PERSON_NAME] - it's [PERSON_NAME]. I wanted to follow up on your request wi…" at bounding box center [613, 210] width 386 height 84
drag, startPoint x: 551, startPoint y: 226, endPoint x: 485, endPoint y: 219, distance: 66.5
copy div "Hi [PERSON_NAME] - it's [PERSON_NAME]. I wanted to follow up on your request wi…"
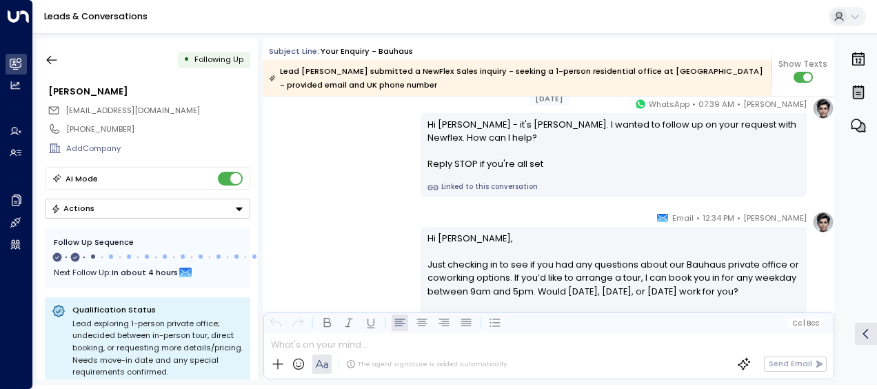
scroll to position [726, 0]
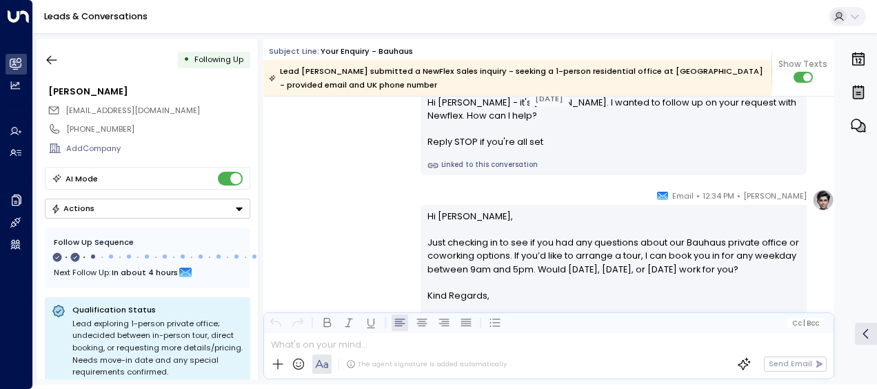
click at [397, 261] on div "[PERSON_NAME] • 12:34 PM • Email Hi [PERSON_NAME], Just checking in to see if y…" at bounding box center [548, 267] width 571 height 157
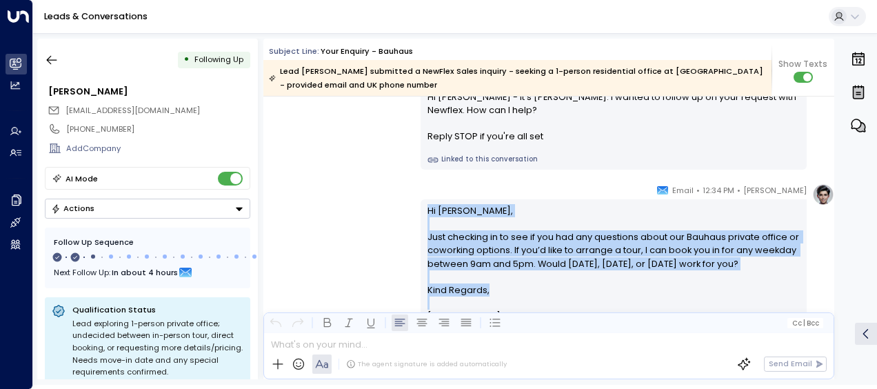
drag, startPoint x: 425, startPoint y: 206, endPoint x: 493, endPoint y: 297, distance: 113.3
click at [493, 297] on div "Hi [PERSON_NAME], Just checking in to see if you had any questions about our Ba…" at bounding box center [613, 263] width 373 height 119
drag, startPoint x: 493, startPoint y: 297, endPoint x: 463, endPoint y: 258, distance: 49.2
click at [383, 189] on div "[PERSON_NAME] • 12:34 PM • Email Hi [PERSON_NAME], Just checking in to see if y…" at bounding box center [548, 261] width 571 height 157
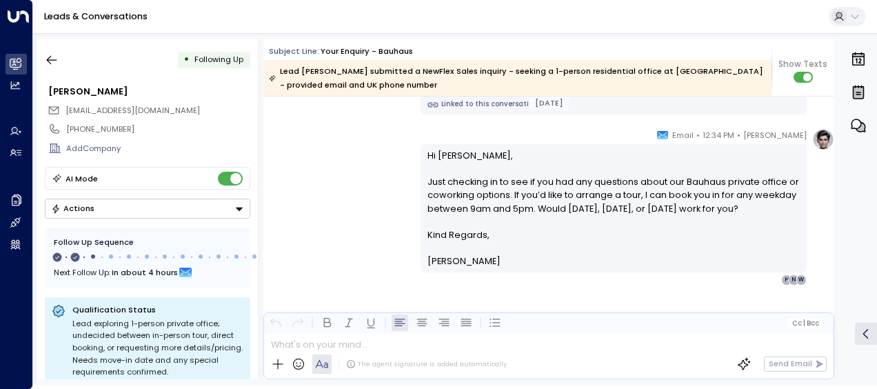
scroll to position [797, 0]
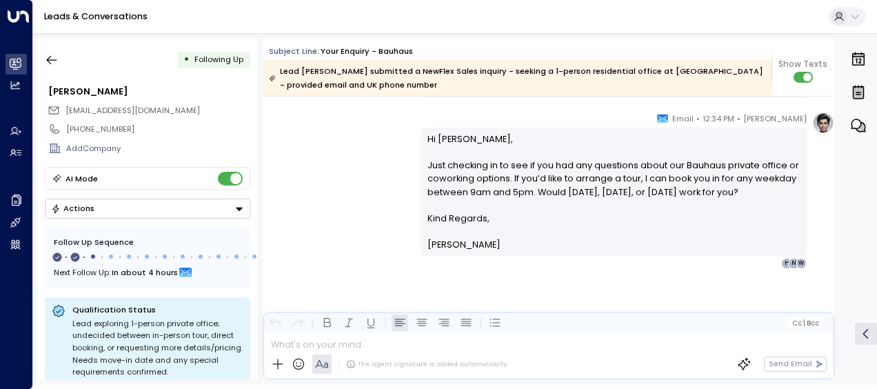
click at [383, 189] on div "[PERSON_NAME] • 12:34 PM • Email Hi [PERSON_NAME], Just checking in to see if y…" at bounding box center [548, 190] width 571 height 157
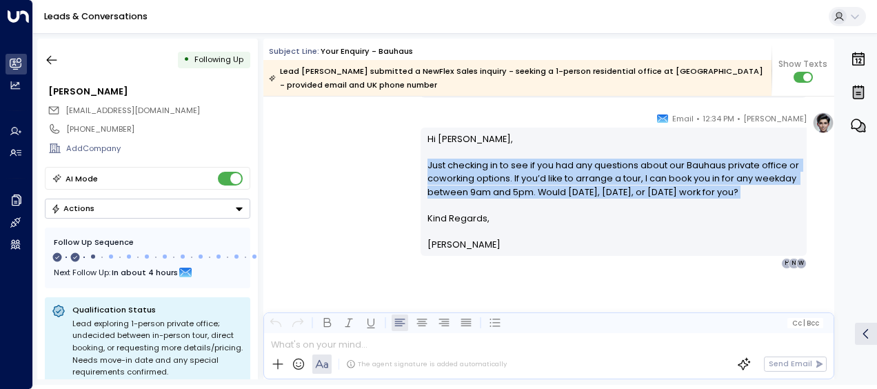
click at [383, 189] on div "[PERSON_NAME] • 12:34 PM • Email Hi [PERSON_NAME], Just checking in to see if y…" at bounding box center [548, 190] width 571 height 157
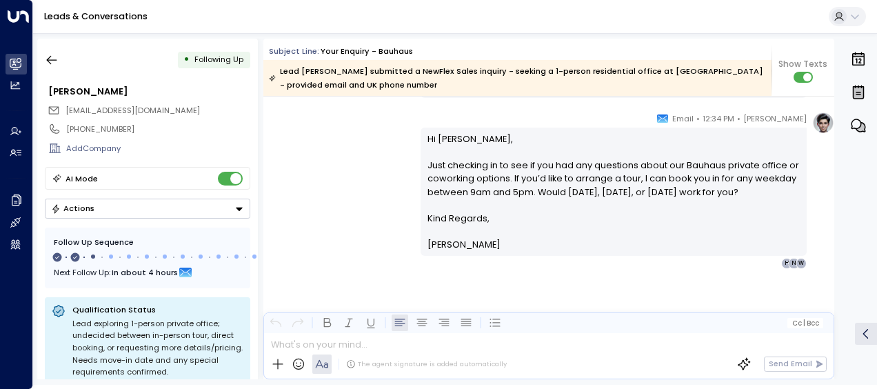
click at [677, 40] on div "Subject Line: Your enquiry - Bauhaus Lead [PERSON_NAME] submitted a NewFlex Sal…" at bounding box center [548, 68] width 571 height 58
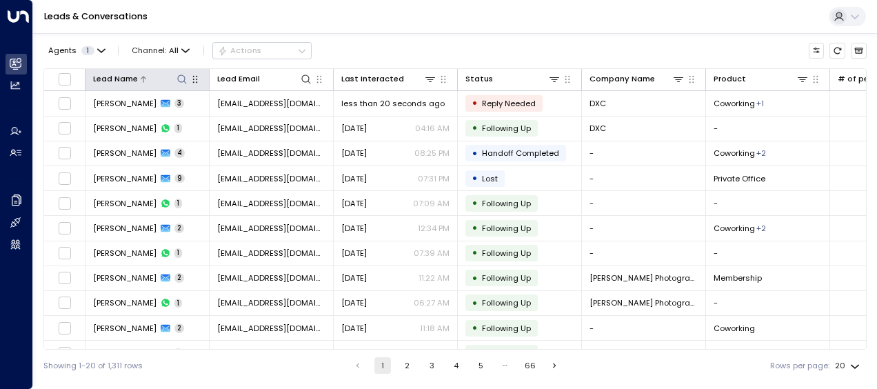
click at [185, 77] on icon at bounding box center [181, 79] width 11 height 11
click at [178, 77] on icon at bounding box center [181, 78] width 9 height 9
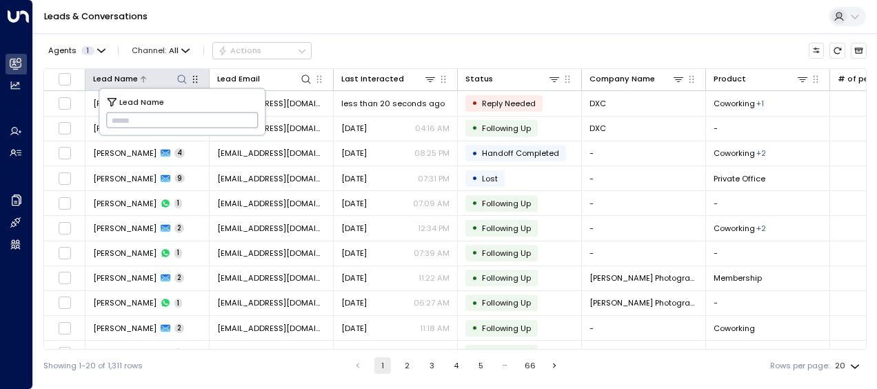
click at [178, 77] on icon at bounding box center [181, 78] width 9 height 9
click at [183, 76] on icon at bounding box center [181, 79] width 11 height 11
click at [114, 119] on input "text" at bounding box center [182, 120] width 152 height 23
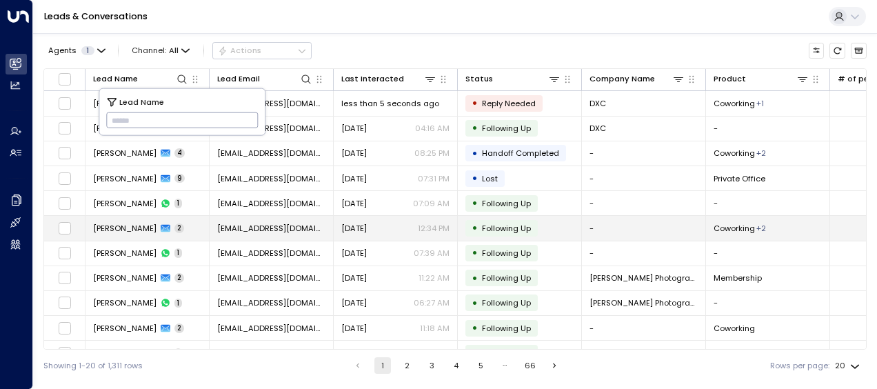
type input "*********"
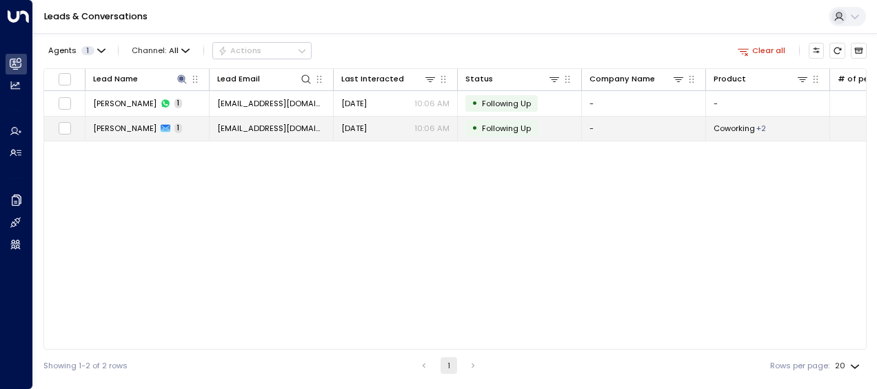
click at [296, 127] on span "wangyibobj@163.com" at bounding box center [271, 128] width 108 height 11
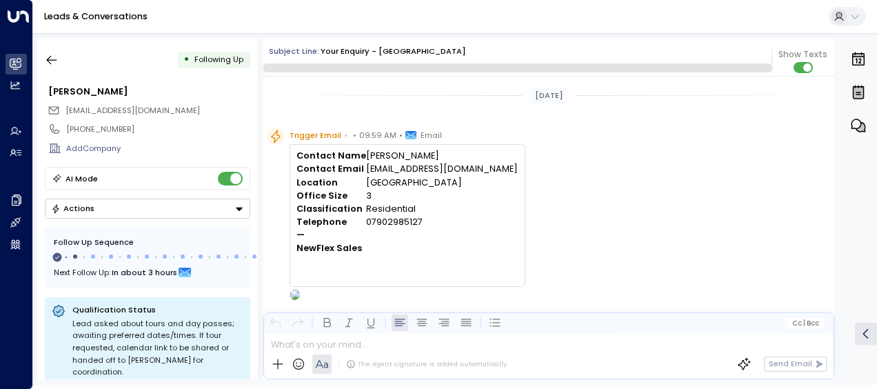
scroll to position [685, 0]
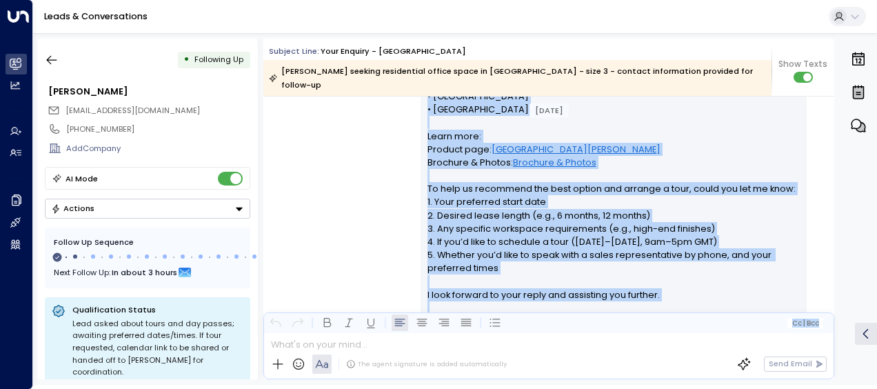
scroll to position [491, 0]
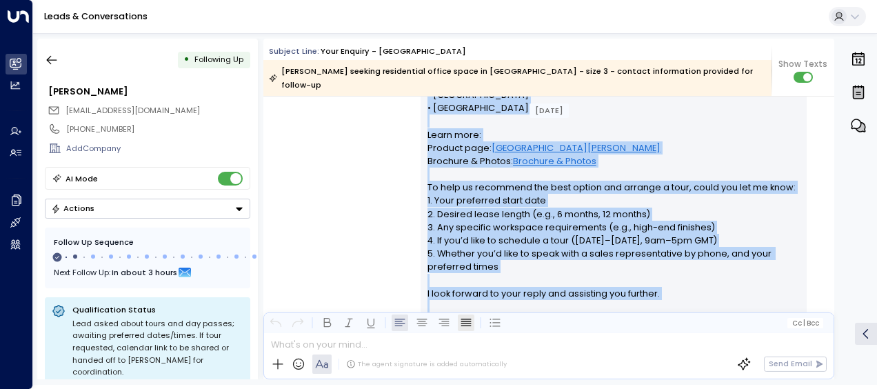
drag, startPoint x: 423, startPoint y: 127, endPoint x: 462, endPoint y: 326, distance: 202.9
click at [462, 326] on div "Subject Line: Your enquiry - Oxford Yibo Wang seeking residential office space …" at bounding box center [548, 209] width 571 height 340
drag, startPoint x: 462, startPoint y: 326, endPoint x: 435, endPoint y: 232, distance: 97.5
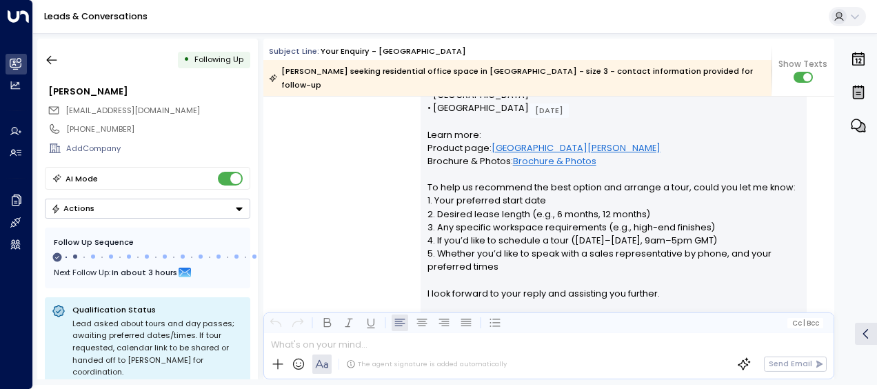
drag, startPoint x: 492, startPoint y: 8, endPoint x: 485, endPoint y: 20, distance: 13.6
click at [485, 20] on div "Leads & Conversations" at bounding box center [455, 17] width 844 height 34
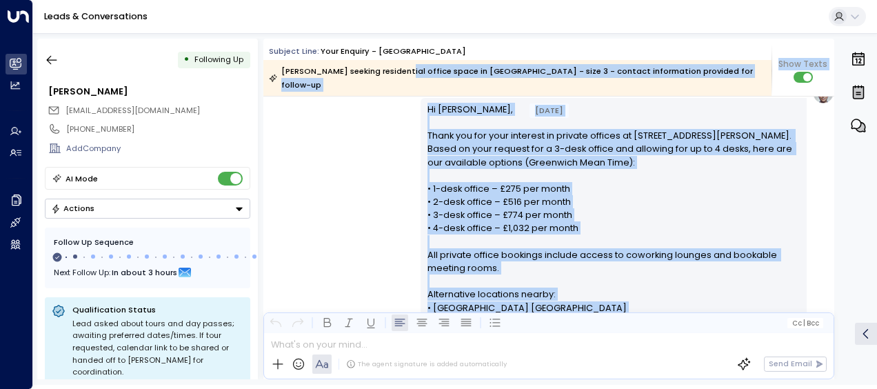
scroll to position [201, 0]
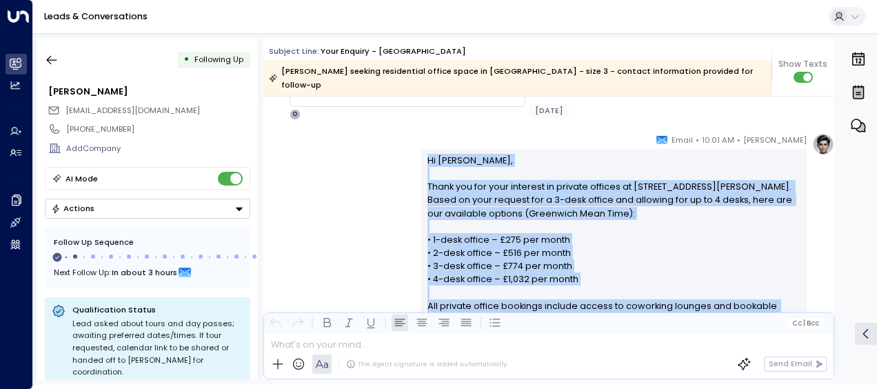
drag, startPoint x: 487, startPoint y: 303, endPoint x: 426, endPoint y: 147, distance: 168.0
drag, startPoint x: 426, startPoint y: 147, endPoint x: 442, endPoint y: 179, distance: 36.1
copy div "Hi Yibo, Thank you for your interest in private offices at New Barclay House, B…"
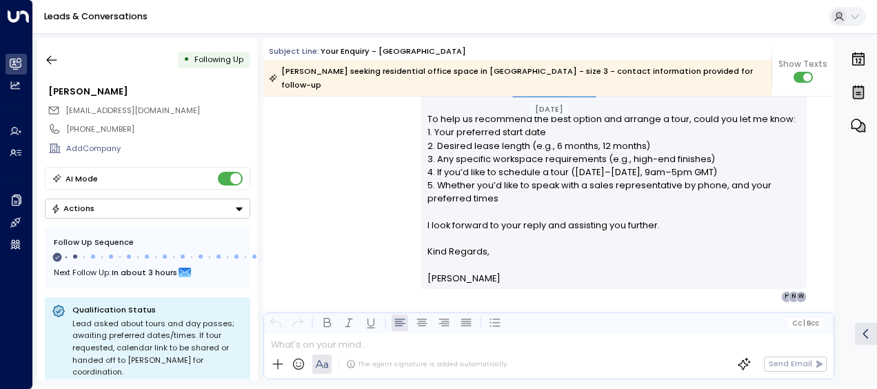
click at [375, 168] on div "Olivia Smith • 10:01 AM • Email Hi Yibo, Thank you for your interest in private…" at bounding box center [548, 38] width 571 height 527
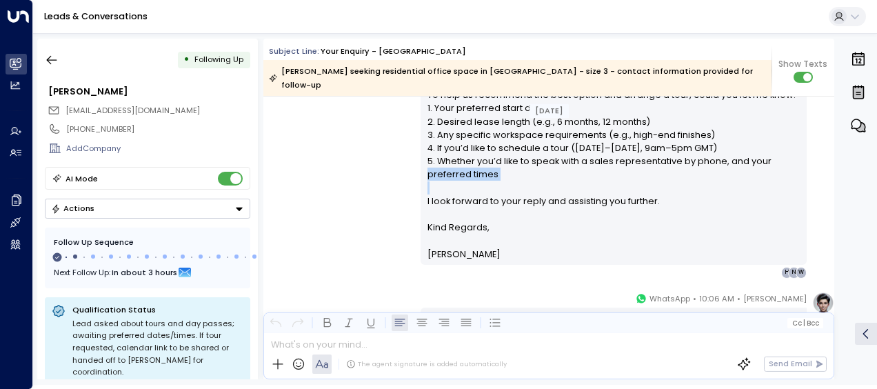
click at [375, 168] on div "Olivia Smith • 10:01 AM • Email Hi Yibo, Thank you for your interest in private…" at bounding box center [548, 14] width 571 height 527
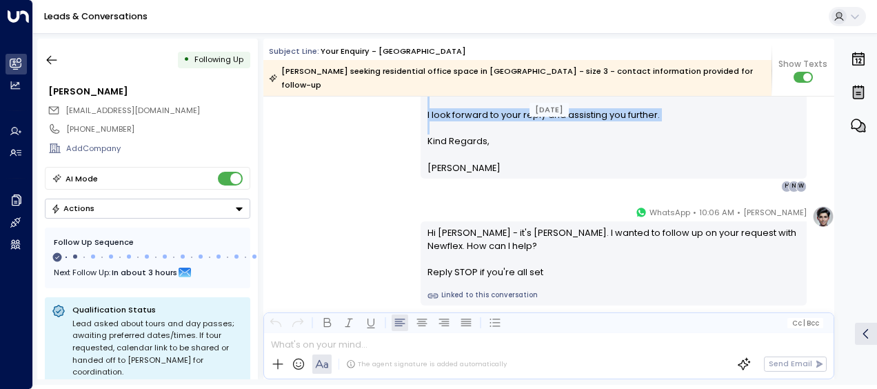
scroll to position [692, 0]
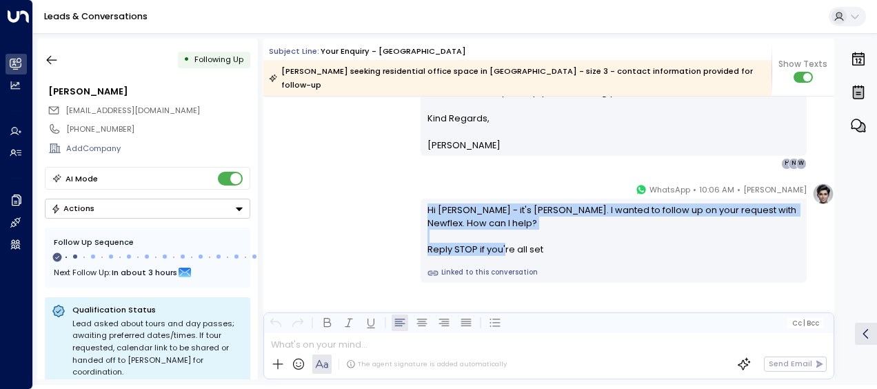
drag, startPoint x: 422, startPoint y: 192, endPoint x: 561, endPoint y: 241, distance: 146.9
click at [561, 241] on div "Hi Yibo - it's Olivia Smith. I wanted to follow up on your request with Newflex…" at bounding box center [613, 240] width 386 height 84
drag, startPoint x: 561, startPoint y: 241, endPoint x: 502, endPoint y: 230, distance: 60.3
copy div "Hi Yibo - it's Olivia Smith. I wanted to follow up on your request with Newflex…"
click at [50, 59] on icon "button" at bounding box center [52, 60] width 14 height 14
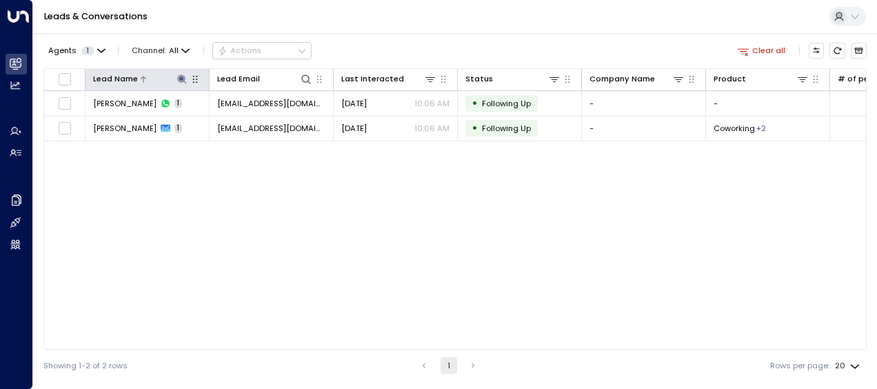
click at [182, 79] on icon at bounding box center [181, 78] width 9 height 9
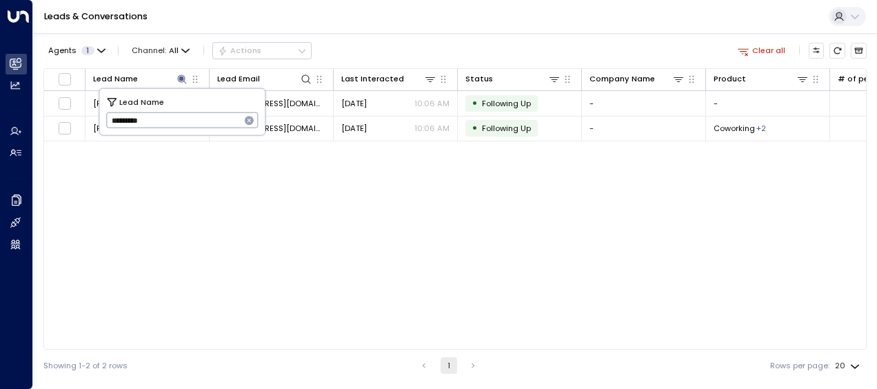
drag, startPoint x: 109, startPoint y: 121, endPoint x: 168, endPoint y: 125, distance: 59.4
click at [168, 125] on input "*********" at bounding box center [173, 120] width 134 height 23
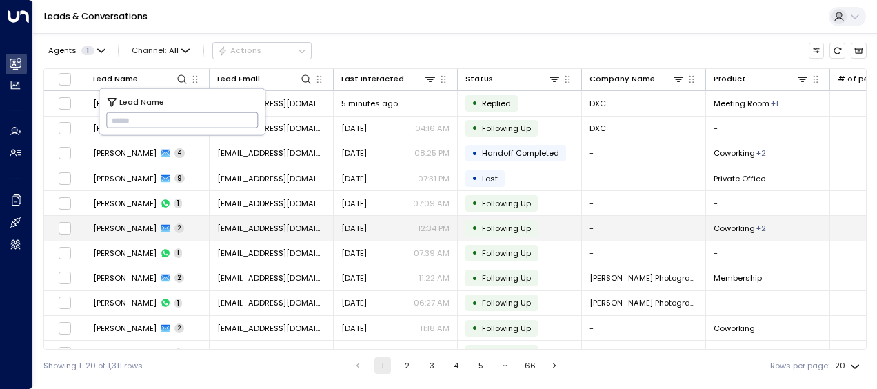
type input "**********"
click at [138, 223] on span "[PERSON_NAME]" at bounding box center [124, 228] width 63 height 11
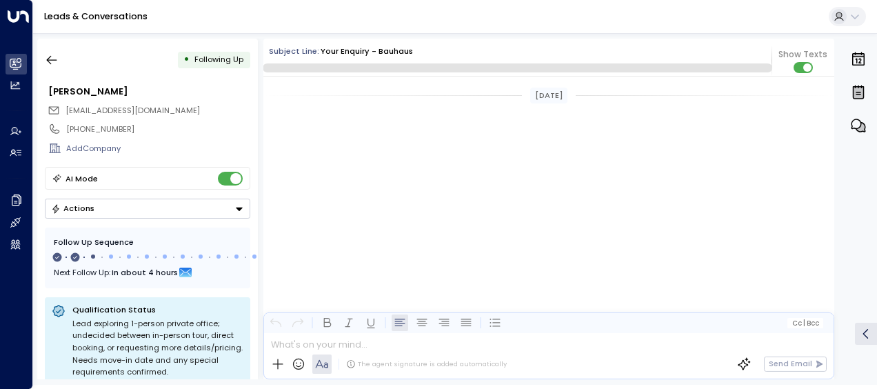
scroll to position [777, 0]
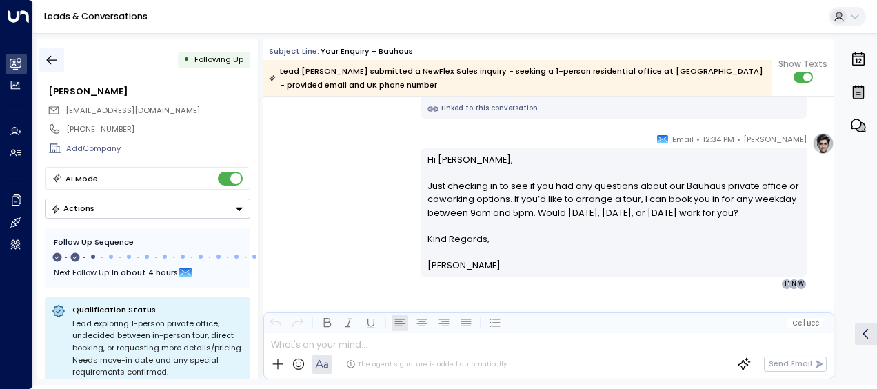
click at [40, 54] on button "button" at bounding box center [51, 60] width 25 height 25
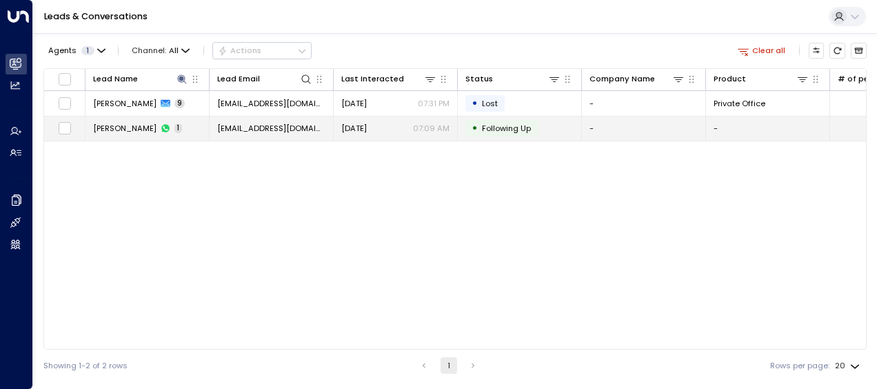
click at [281, 117] on td "jazz.borne-04@icloud.com" at bounding box center [272, 128] width 124 height 24
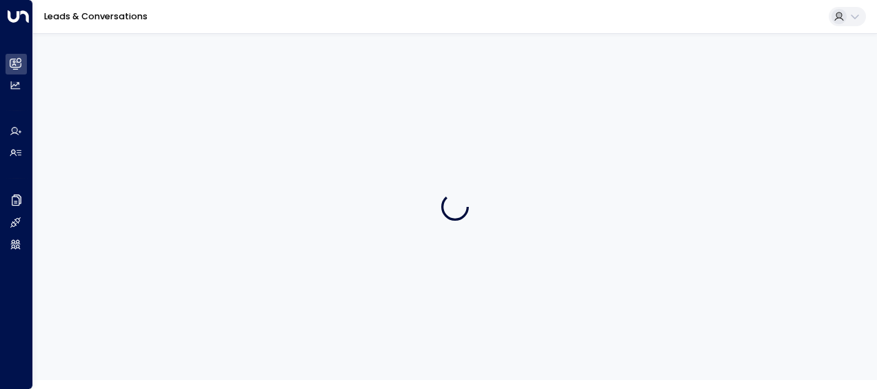
click at [281, 117] on div at bounding box center [455, 206] width 844 height 347
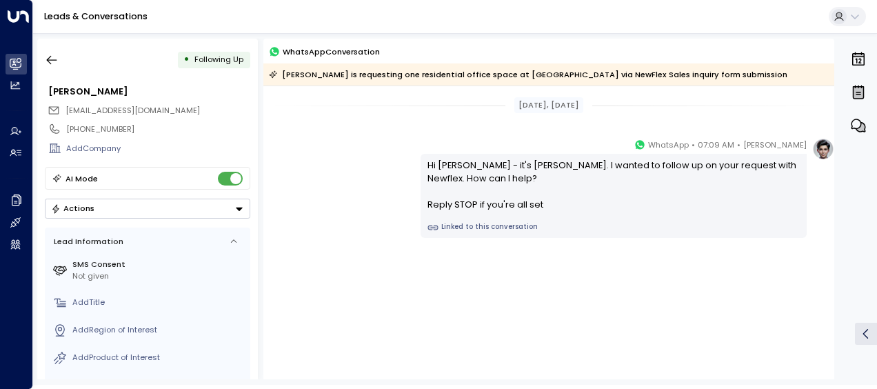
click at [341, 198] on div "Olivia Smith • 07:09 AM • WhatsApp Hi Shahid - it's Olivia Smith. I wanted to f…" at bounding box center [548, 188] width 571 height 100
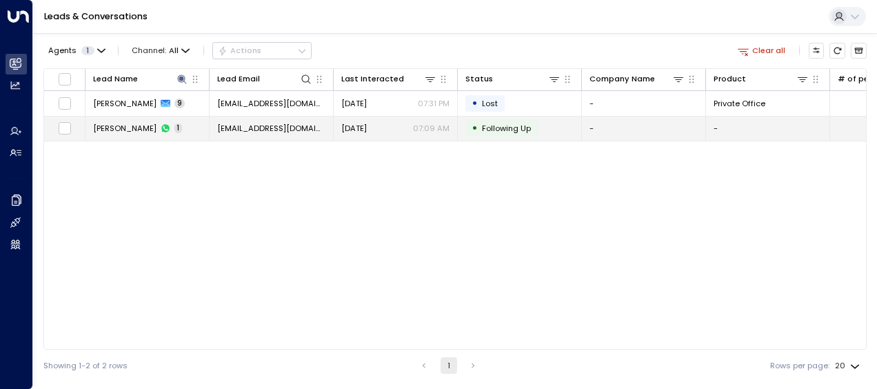
click at [271, 125] on span "jazz.borne-04@icloud.com" at bounding box center [271, 128] width 108 height 11
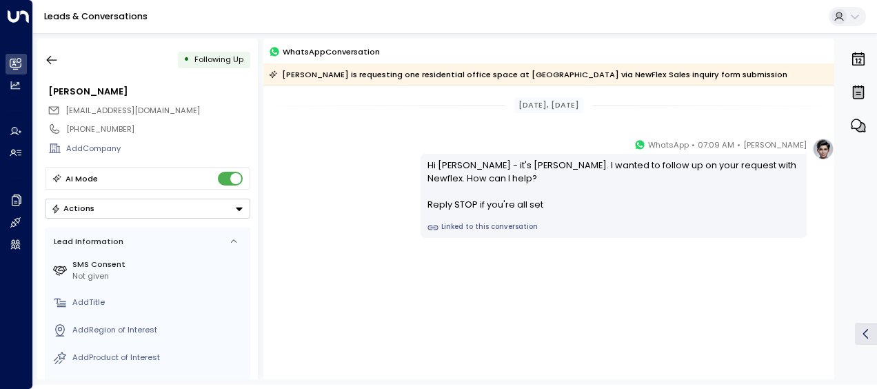
click at [271, 125] on div "Sep 01, 8 days ago Olivia Smith • 07:09 AM • WhatsApp Hi Shahid - it's Olivia S…" at bounding box center [548, 217] width 571 height 262
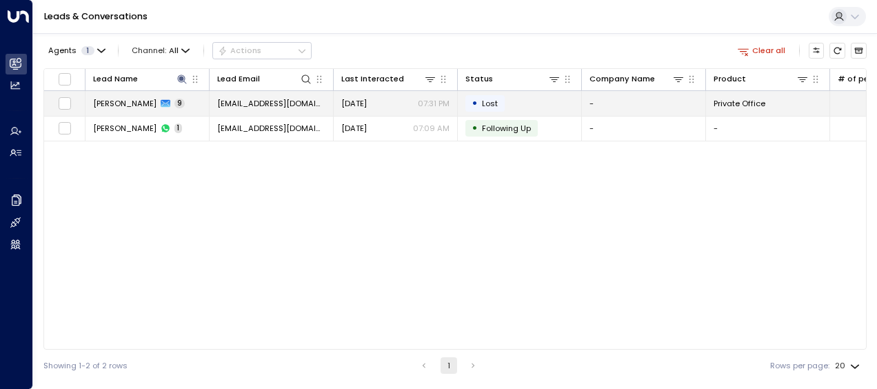
click at [288, 99] on span "jazz.borne-04@icloud.com" at bounding box center [271, 103] width 108 height 11
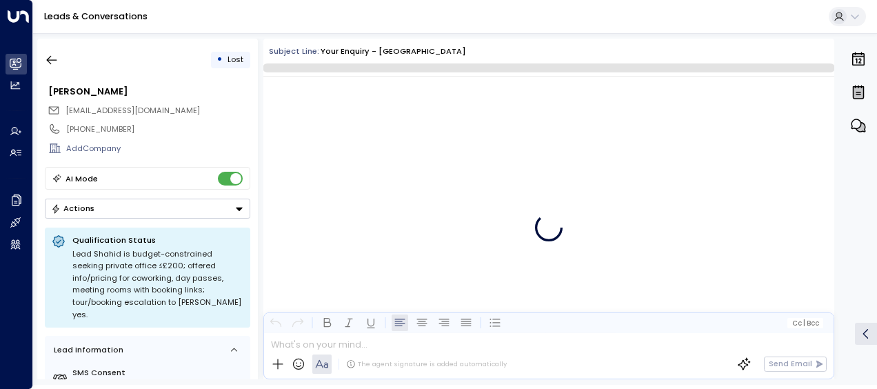
scroll to position [3381, 0]
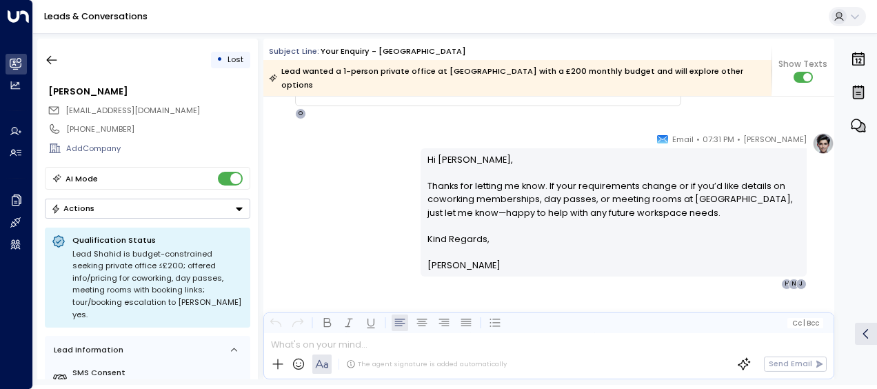
click at [318, 227] on div "Olivia Smith • 07:31 PM • Email Hi Shahid, Thanks for letting me know. If your …" at bounding box center [548, 210] width 571 height 157
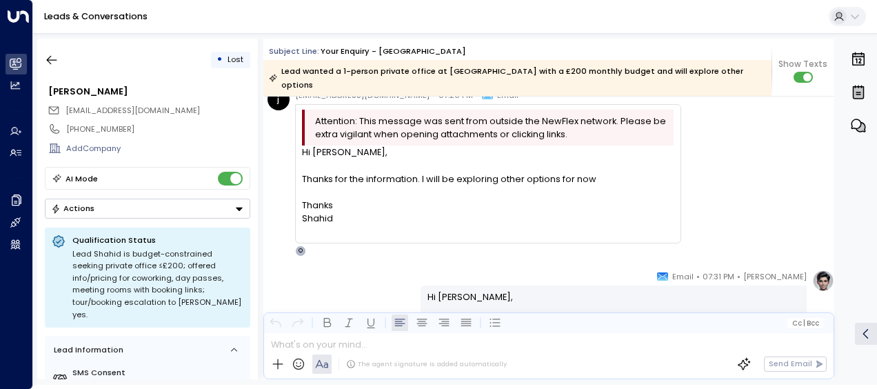
scroll to position [3243, 0]
click at [318, 227] on div at bounding box center [487, 231] width 371 height 13
drag, startPoint x: 318, startPoint y: 227, endPoint x: 354, endPoint y: 261, distance: 49.2
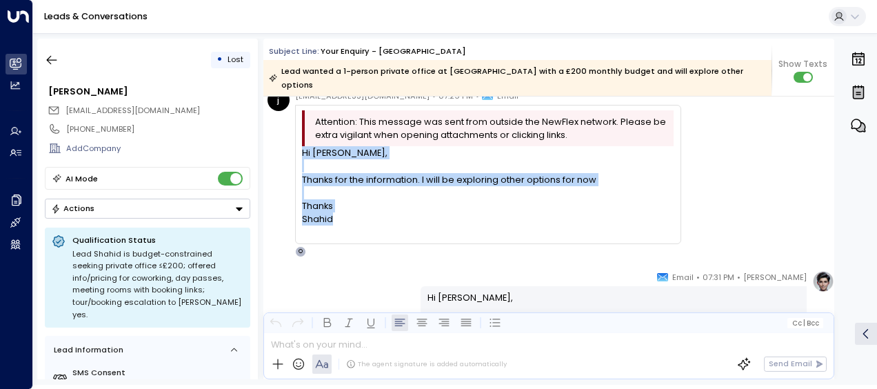
drag, startPoint x: 302, startPoint y: 149, endPoint x: 363, endPoint y: 214, distance: 89.7
click at [363, 214] on div "Hi Olivia, Thanks for the information. I will be exploring other options for no…" at bounding box center [487, 192] width 371 height 92
drag, startPoint x: 363, startPoint y: 214, endPoint x: 316, endPoint y: 204, distance: 48.0
click at [316, 204] on div "Thanks" at bounding box center [487, 205] width 371 height 13
click at [340, 170] on div at bounding box center [487, 165] width 371 height 13
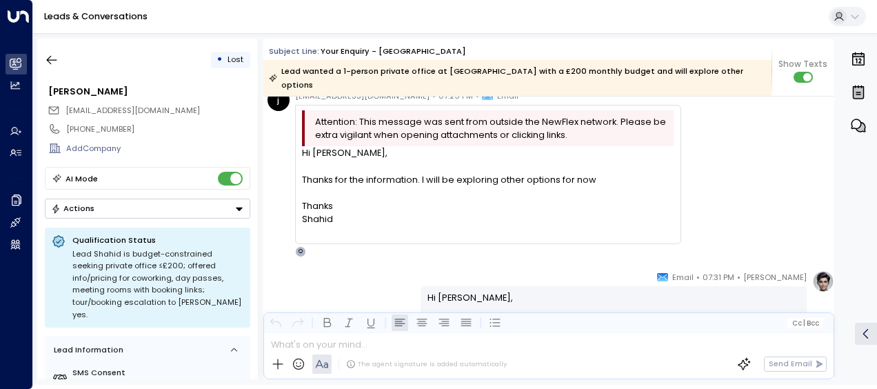
click at [309, 224] on div "Shahid" at bounding box center [487, 218] width 371 height 13
click at [307, 229] on div at bounding box center [487, 231] width 371 height 13
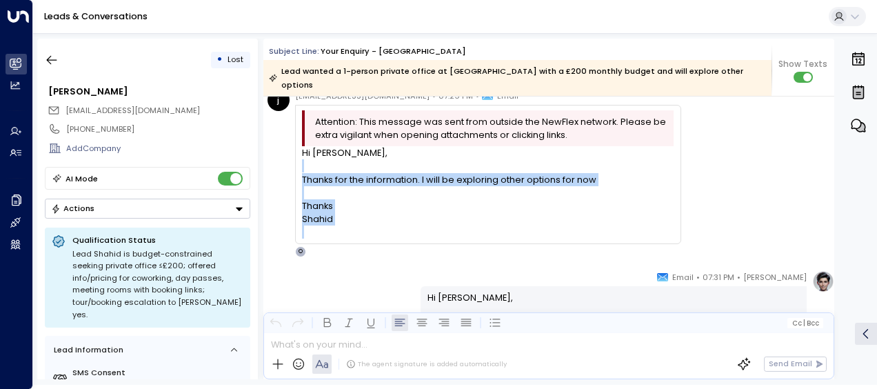
drag, startPoint x: 307, startPoint y: 229, endPoint x: 275, endPoint y: 169, distance: 68.2
click at [275, 169] on div "j jazz.borne-04@icloud.com • 07:29 PM • Email Attention: This message was sent …" at bounding box center [474, 173] width 414 height 168
drag, startPoint x: 275, startPoint y: 169, endPoint x: 272, endPoint y: 207, distance: 38.8
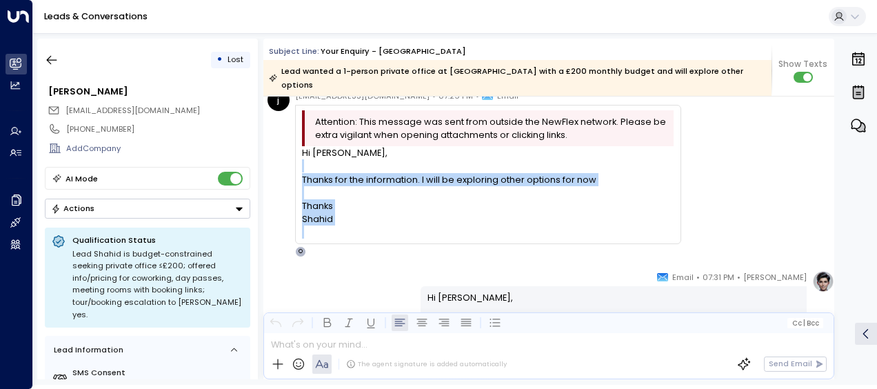
click at [272, 207] on div "j jazz.borne-04@icloud.com • 07:29 PM • Email Attention: This message was sent …" at bounding box center [474, 173] width 414 height 168
drag, startPoint x: 302, startPoint y: 150, endPoint x: 339, endPoint y: 223, distance: 81.4
click at [339, 223] on div "Hi Olivia, Thanks for the information. I will be exploring other options for no…" at bounding box center [487, 192] width 371 height 92
drag, startPoint x: 339, startPoint y: 223, endPoint x: 324, endPoint y: 212, distance: 18.4
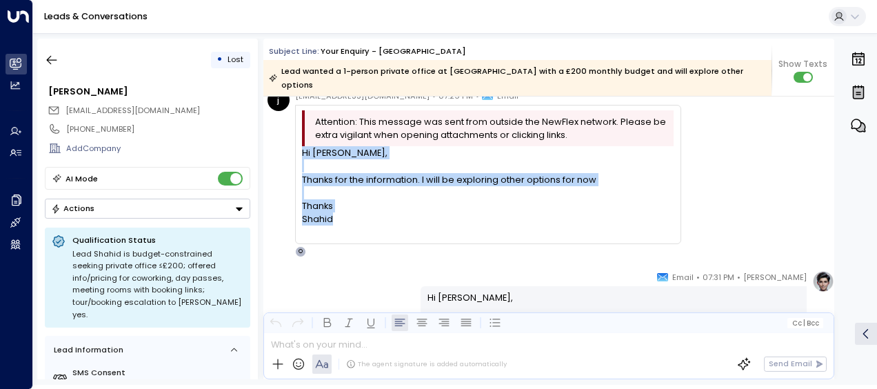
copy div "Hi Olivia, Thanks for the information. I will be exploring other options for no…"
click at [49, 58] on icon "button" at bounding box center [52, 60] width 14 height 14
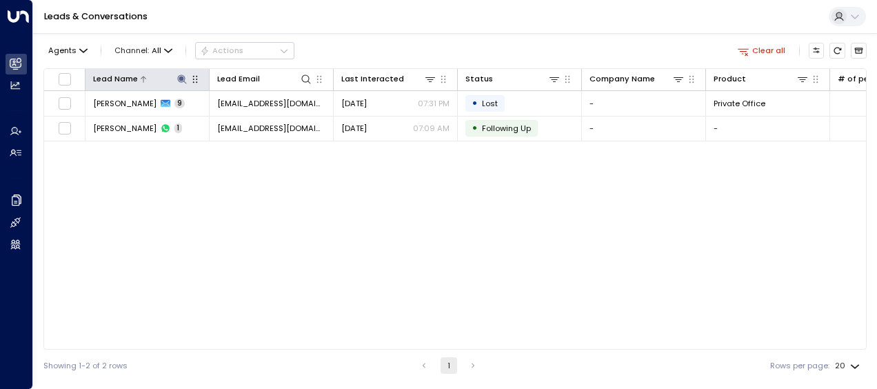
click at [181, 78] on icon at bounding box center [181, 78] width 9 height 9
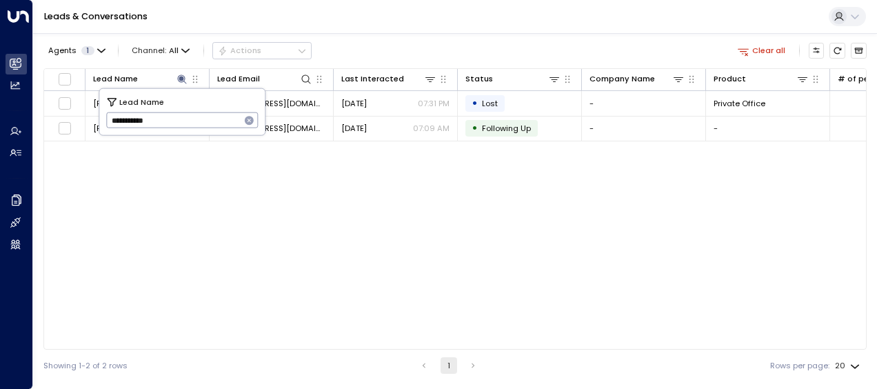
drag, startPoint x: 108, startPoint y: 119, endPoint x: 182, endPoint y: 119, distance: 74.4
click at [182, 119] on input "**********" at bounding box center [173, 120] width 134 height 23
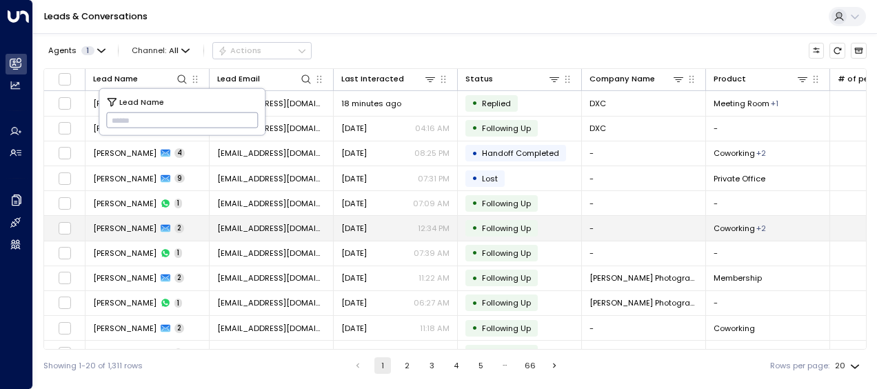
type input "**********"
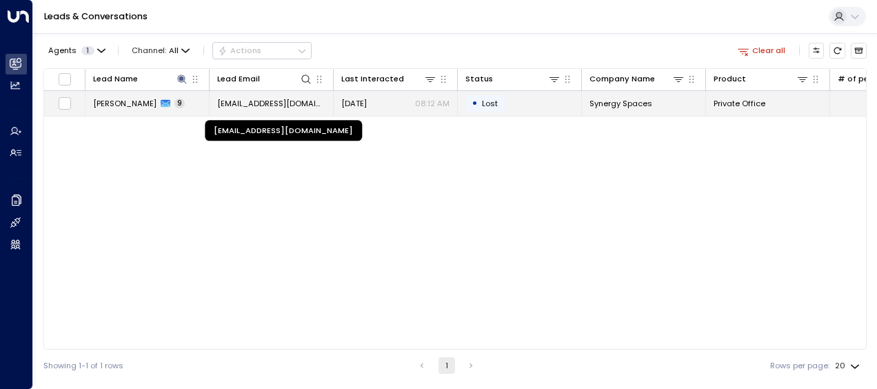
click at [302, 101] on span "rharris@synergyspaces.co.uk" at bounding box center [271, 103] width 108 height 11
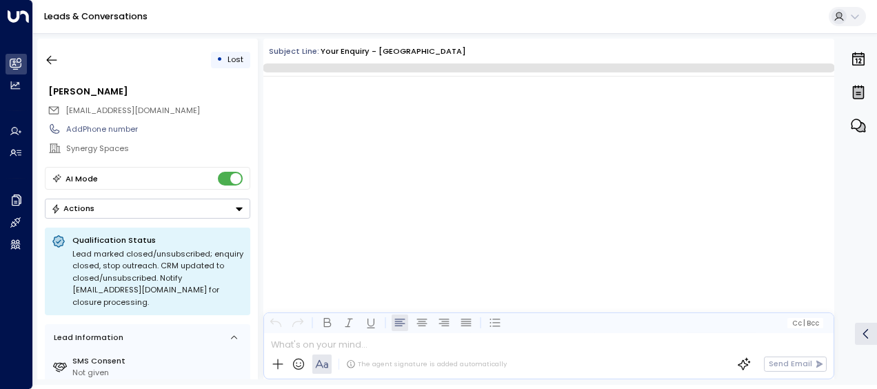
scroll to position [4112, 0]
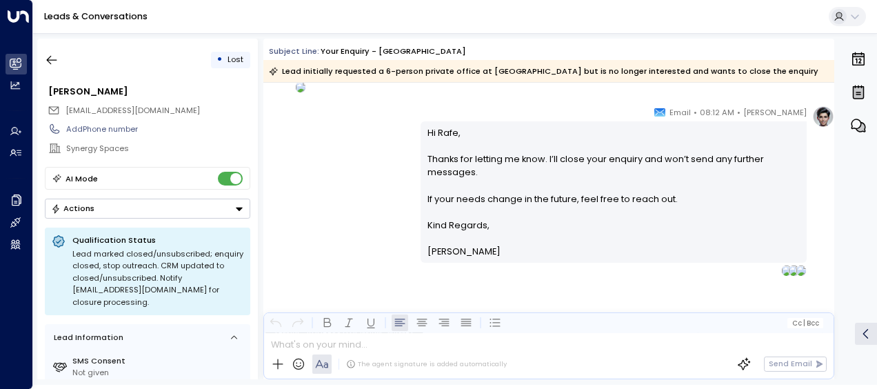
click at [324, 139] on div "Olivia Smith • 08:12 AM • Email Hi Rafe, Thanks for letting me know. I’ll close…" at bounding box center [548, 190] width 571 height 170
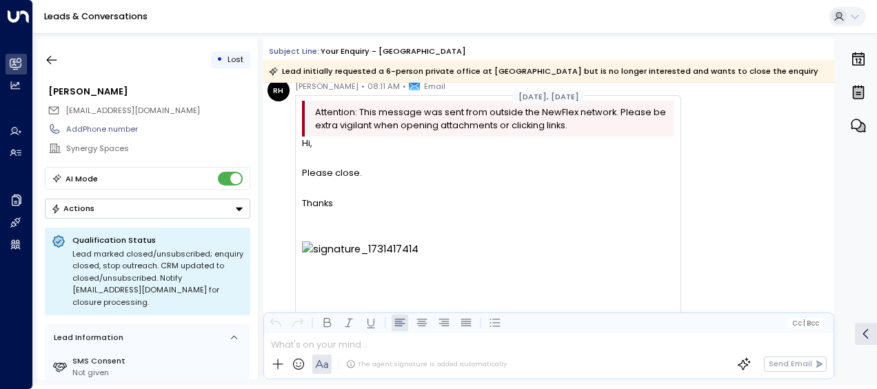
scroll to position [3781, 0]
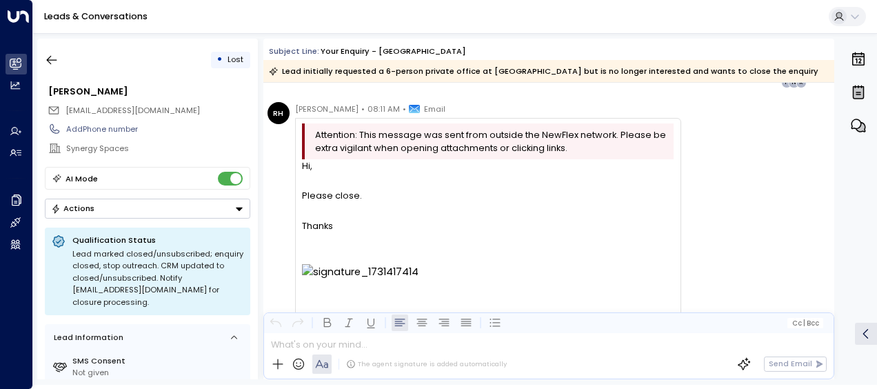
drag, startPoint x: 295, startPoint y: 105, endPoint x: 345, endPoint y: 227, distance: 132.3
click at [345, 227] on div "Rafe Harris • 08:11 AM • Email Attention: This message was sent from outside th…" at bounding box center [488, 263] width 386 height 322
drag, startPoint x: 345, startPoint y: 227, endPoint x: 321, endPoint y: 192, distance: 42.8
copy div "Rafe Harris • 08:11 AM • Email Attention: This message was sent from outside th…"
click at [57, 59] on icon "button" at bounding box center [52, 60] width 14 height 14
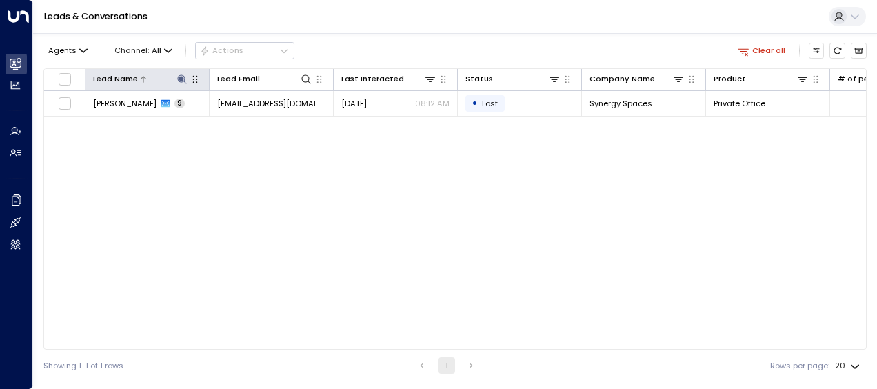
click at [180, 79] on icon at bounding box center [181, 78] width 9 height 9
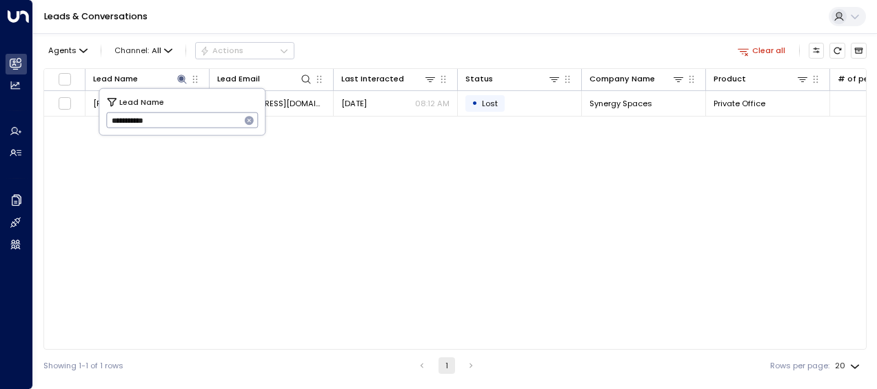
drag, startPoint x: 108, startPoint y: 120, endPoint x: 185, endPoint y: 124, distance: 77.3
click at [185, 124] on input "**********" at bounding box center [173, 120] width 134 height 23
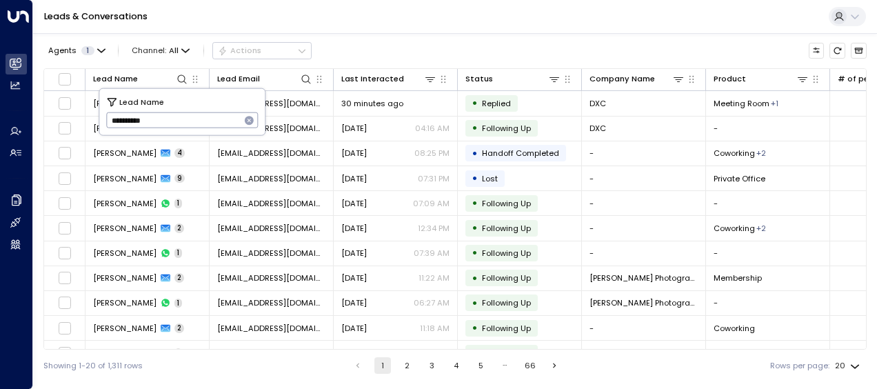
type input "**********"
click at [215, 132] on div "**********" at bounding box center [181, 112] width 165 height 46
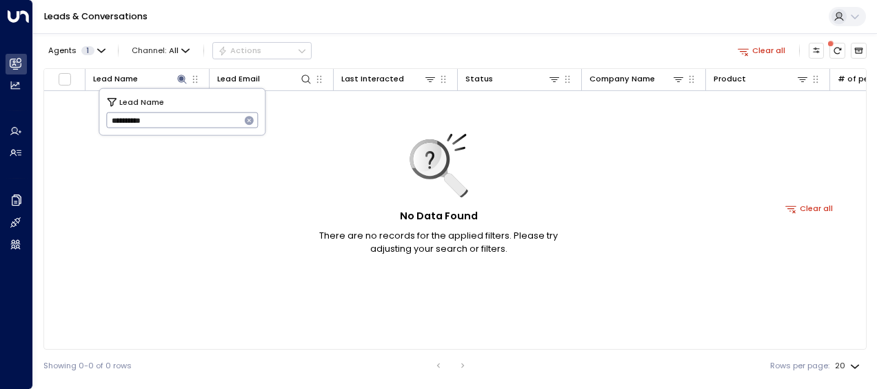
drag, startPoint x: 110, startPoint y: 116, endPoint x: 179, endPoint y: 115, distance: 68.9
click at [179, 115] on input "**********" at bounding box center [173, 120] width 134 height 23
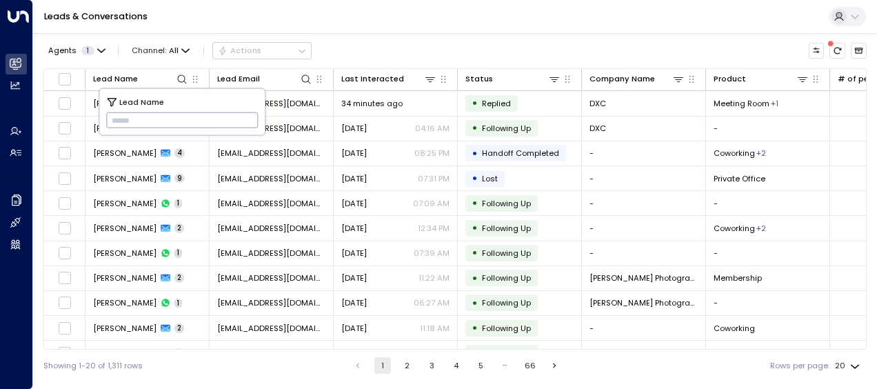
type input "**********"
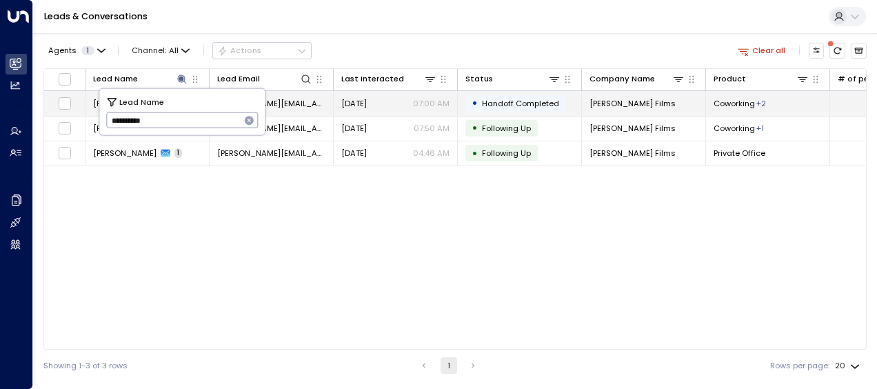
click at [364, 105] on span "[DATE]" at bounding box center [354, 103] width 26 height 11
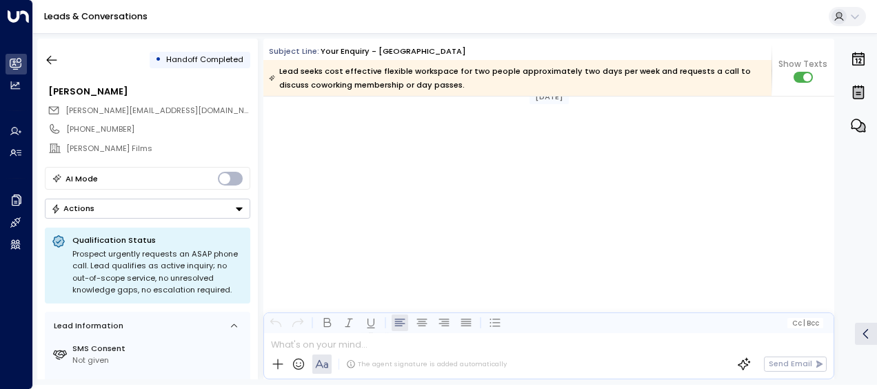
scroll to position [7646, 0]
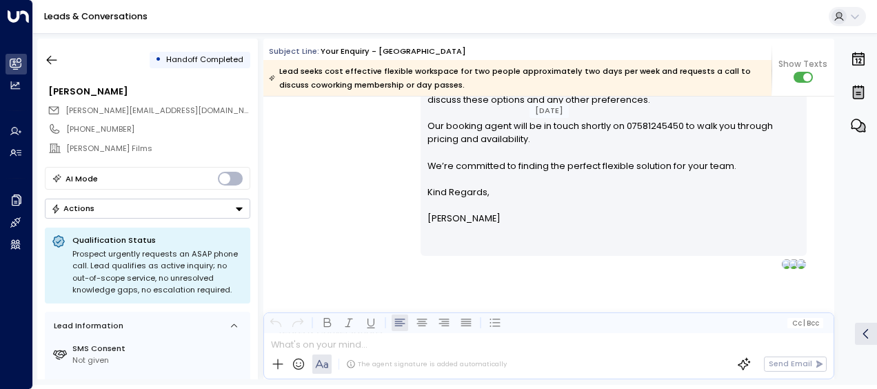
click at [367, 165] on div "Olivia Smith • 07:00 AM • Email Hi Sam, Thanks for your patience. For flexibili…" at bounding box center [548, 137] width 571 height 263
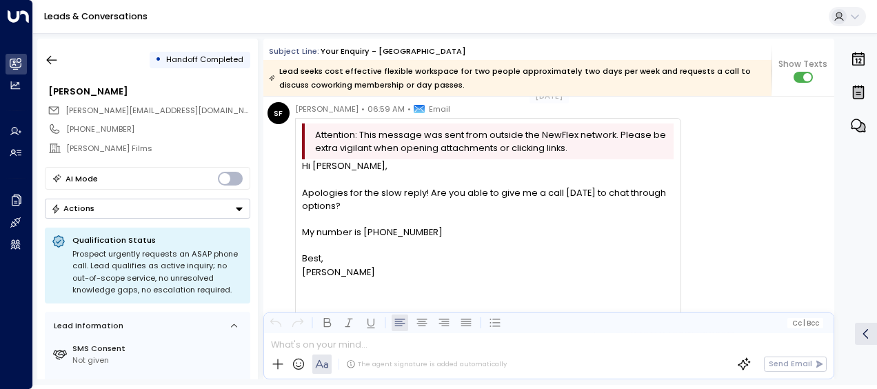
scroll to position [6954, 0]
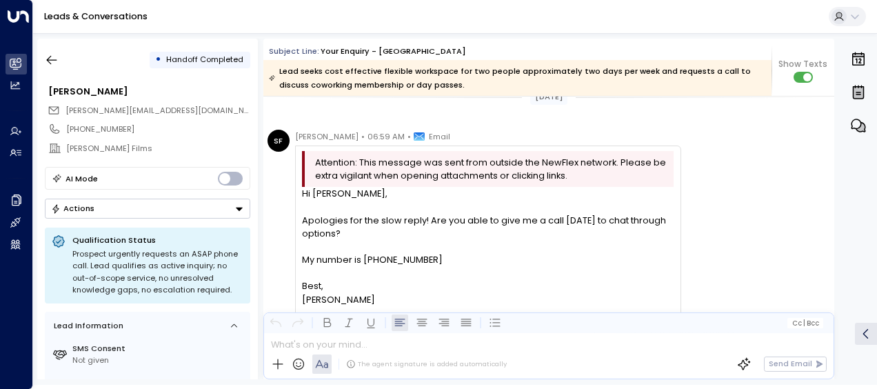
click at [367, 165] on span "Attention: This message was sent from outside the NewFlex network. Please be ex…" at bounding box center [492, 169] width 355 height 26
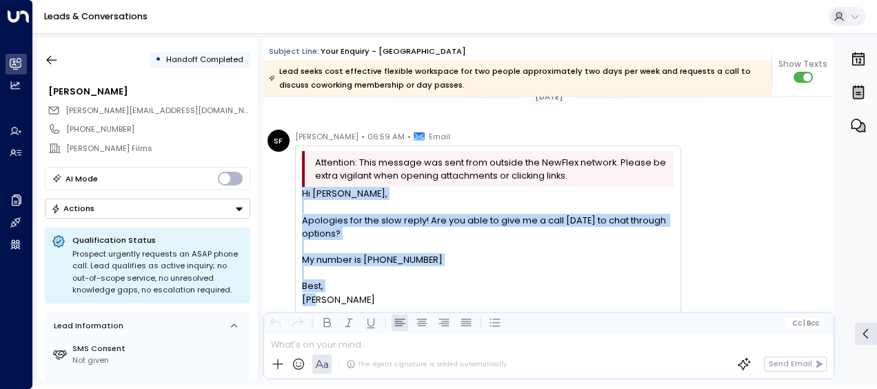
drag, startPoint x: 367, startPoint y: 165, endPoint x: 350, endPoint y: 297, distance: 133.4
click at [350, 297] on div "Hi Olivia, Apologies for the slow reply! Are you able to give me a call today t…" at bounding box center [487, 246] width 371 height 119
drag, startPoint x: 350, startPoint y: 297, endPoint x: 305, endPoint y: 262, distance: 57.5
copy div "Hi Olivia, Apologies for the slow reply! Are you able to give me a call today t…"
